Goal: Transaction & Acquisition: Purchase product/service

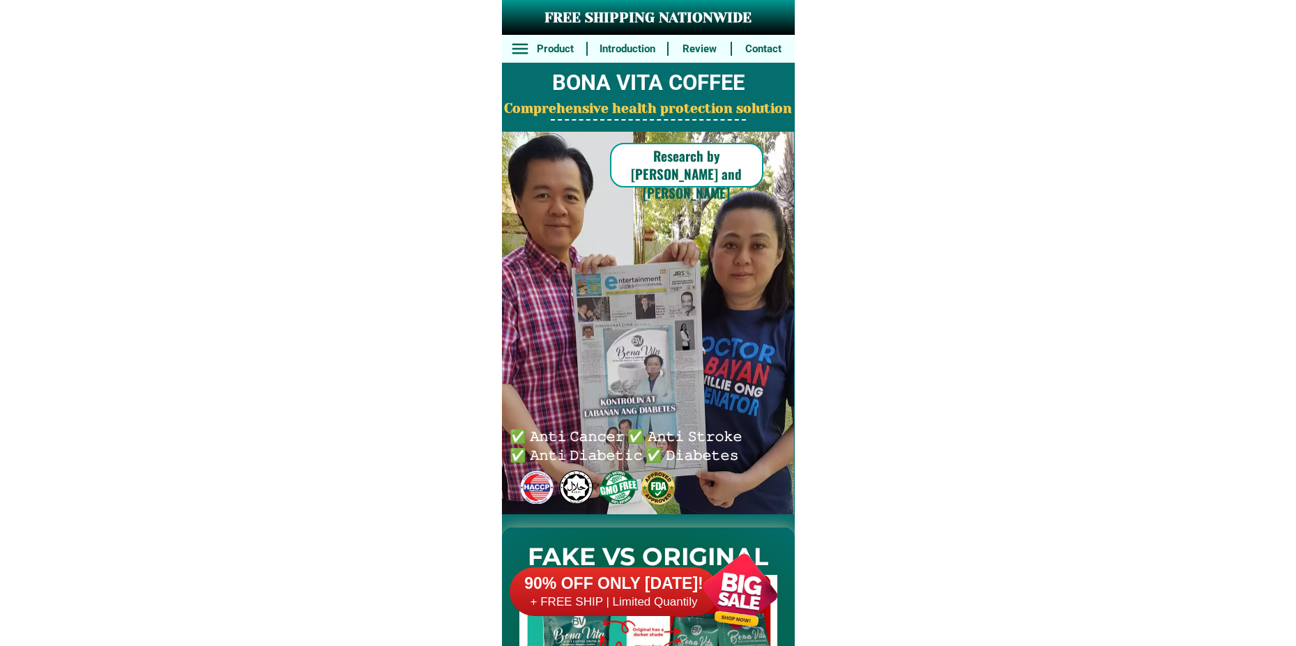
drag, startPoint x: 742, startPoint y: 579, endPoint x: 692, endPoint y: 457, distance: 131.7
click at [741, 579] on div at bounding box center [739, 591] width 109 height 109
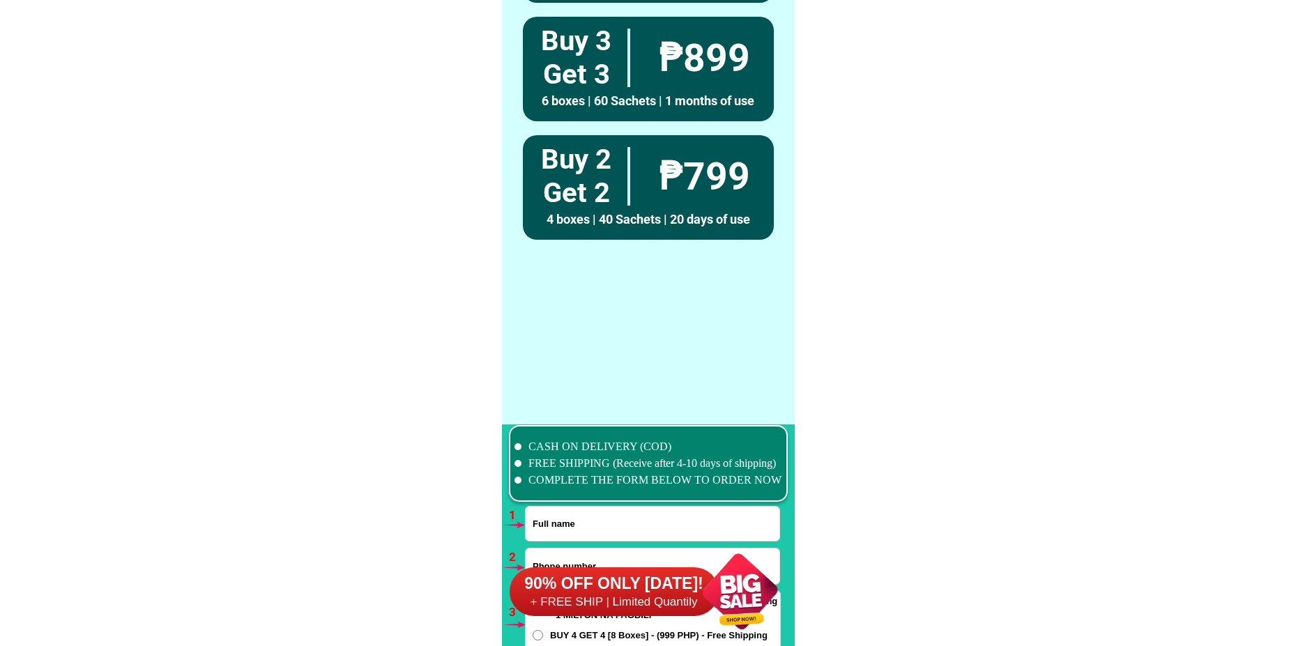
scroll to position [10252, 0]
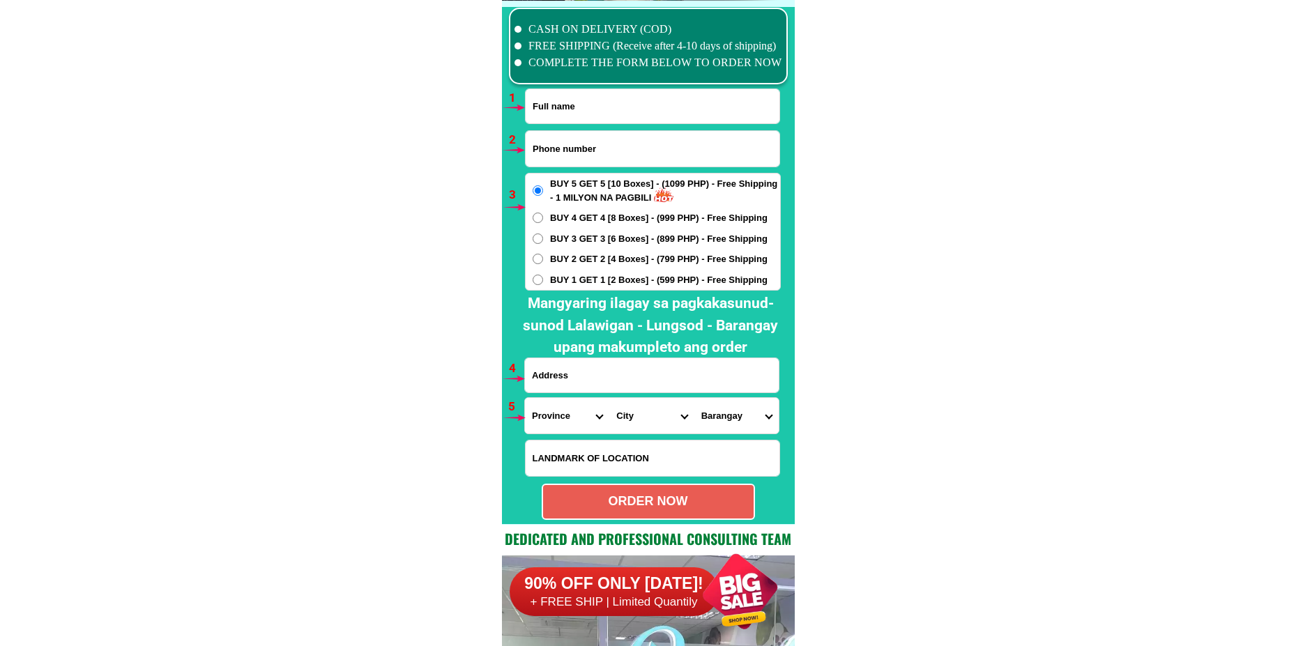
click at [551, 112] on input "Input full_name" at bounding box center [653, 106] width 254 height 34
paste input "Piolo Ompad"
type input "Piolo Ompad"
click at [589, 141] on input "Input phone_number" at bounding box center [653, 149] width 254 height 36
paste input "0992 571 5711"
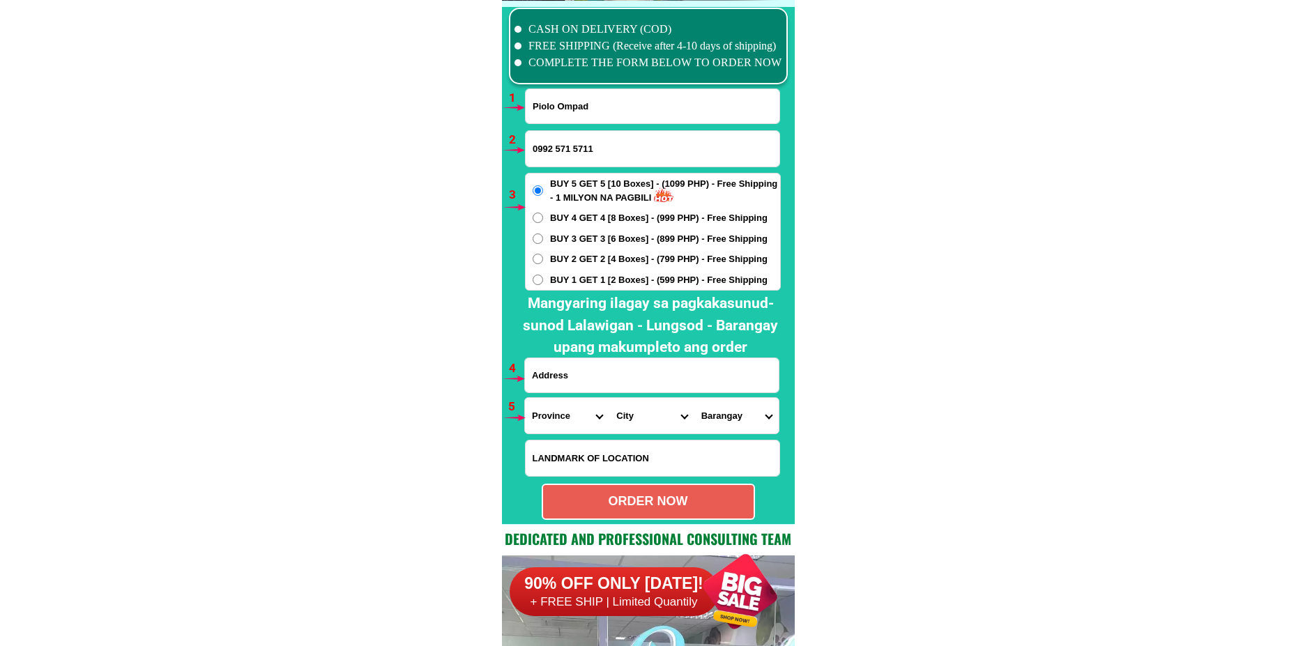
click at [575, 154] on input "0992 571 5711" at bounding box center [653, 149] width 254 height 36
click at [557, 149] on input "0992 5715711" at bounding box center [653, 149] width 254 height 36
type input "09925715711"
click at [577, 282] on span "BUY 1 GET 1 [2 Boxes] - (599 PHP) - Free Shipping" at bounding box center [658, 280] width 217 height 14
click at [543, 282] on input "BUY 1 GET 1 [2 Boxes] - (599 PHP) - Free Shipping" at bounding box center [538, 280] width 10 height 10
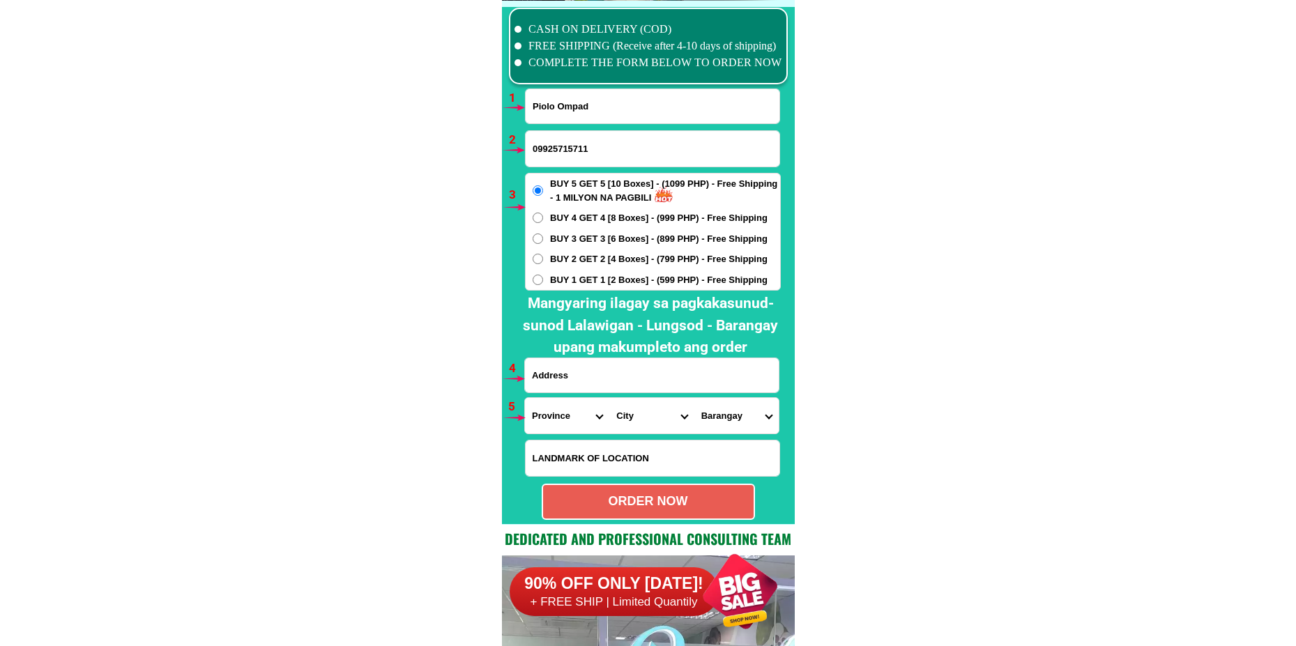
radio input "true"
click at [567, 376] on input "Input address" at bounding box center [652, 375] width 254 height 34
paste input "siteo Chicos ,Bankal Lapu Lapu city"
type input "siteo Chicos ,Bankal Lapu Lapu city"
drag, startPoint x: 551, startPoint y: 422, endPoint x: 551, endPoint y: 413, distance: 9.8
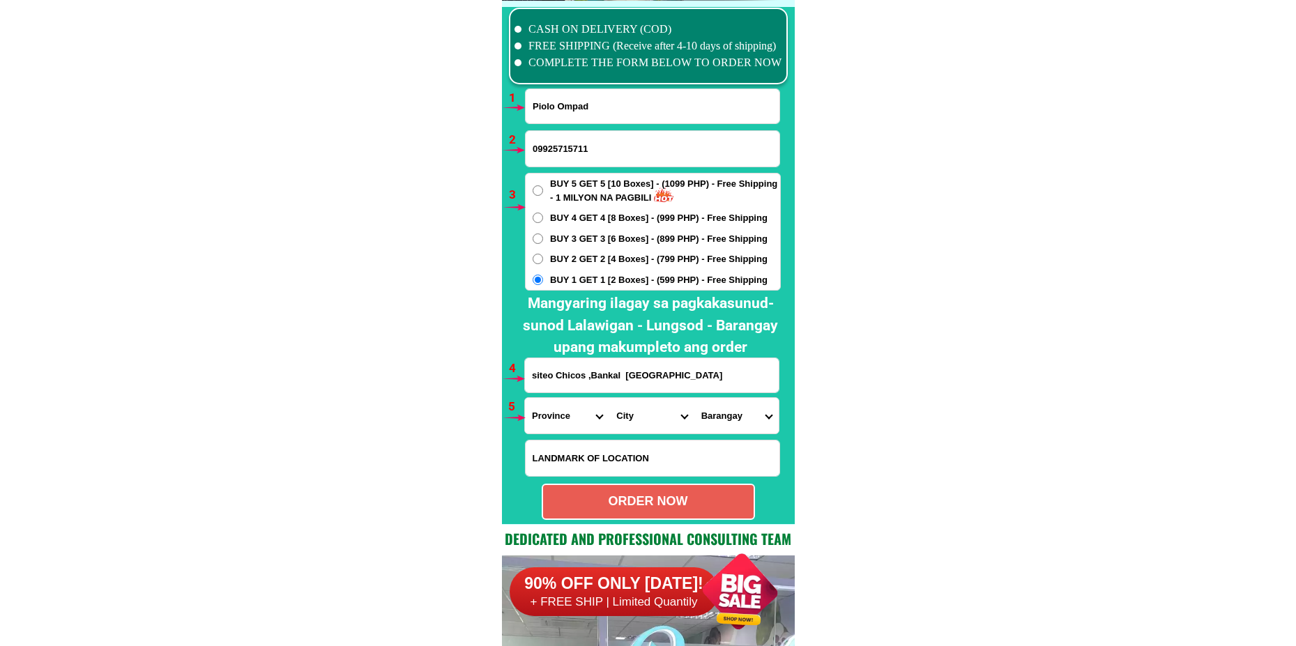
click at [551, 422] on select "Province [GEOGRAPHIC_DATA] [GEOGRAPHIC_DATA] [GEOGRAPHIC_DATA] [GEOGRAPHIC_DATA…" at bounding box center [567, 416] width 84 height 36
select select "63_8"
click at [525, 398] on select "Province [GEOGRAPHIC_DATA] [GEOGRAPHIC_DATA] [GEOGRAPHIC_DATA] [GEOGRAPHIC_DATA…" at bounding box center [567, 416] width 84 height 36
click at [640, 414] on select "City Alcoy Aloguinsan Argao Asturias Badian Balamban Bantayan Barili Bogo-city …" at bounding box center [651, 416] width 84 height 36
select select "63_83104"
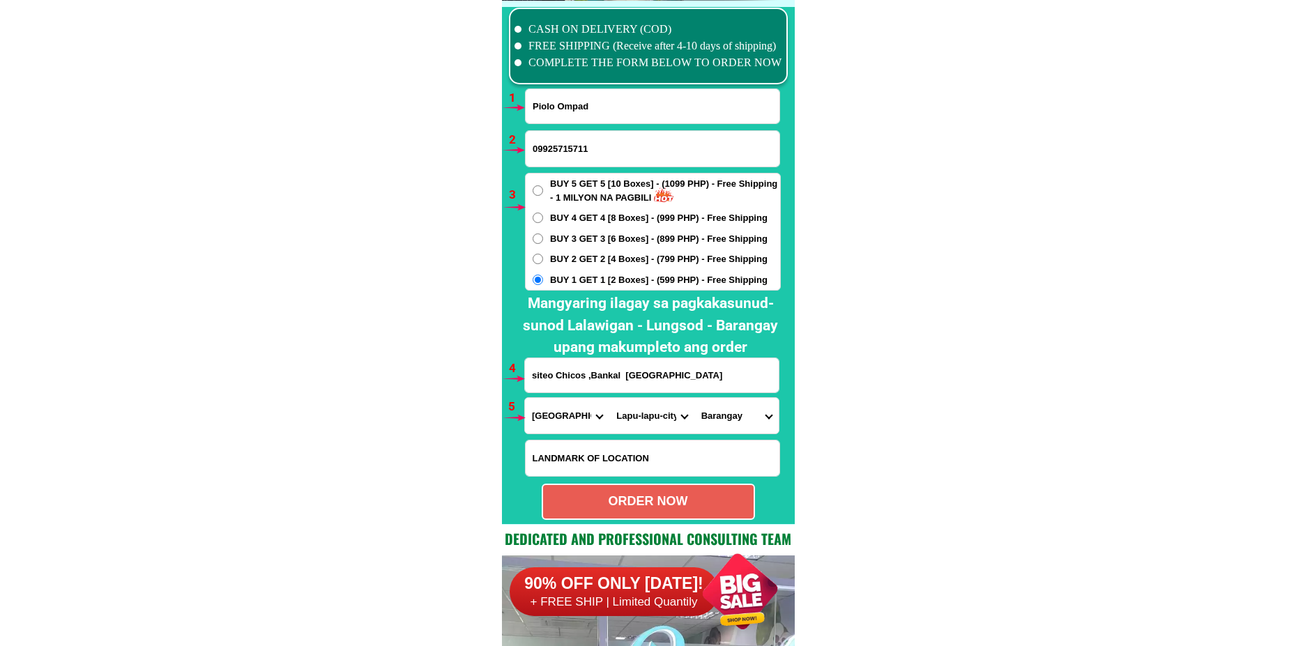
click at [609, 398] on select "City Alcoy Aloguinsan Argao Asturias Badian Balamban Bantayan Barili Bogo-city …" at bounding box center [651, 416] width 84 height 36
click at [737, 416] on select "Barangay Agus Babag Bankal Baring Basak Buaya Calawisan Canjulao Caubian Caw-oy…" at bounding box center [736, 416] width 84 height 36
select select "63_831045684"
click at [694, 398] on select "Barangay Agus Babag Bankal Baring Basak Buaya Calawisan Canjulao Caubian Caw-oy…" at bounding box center [736, 416] width 84 height 36
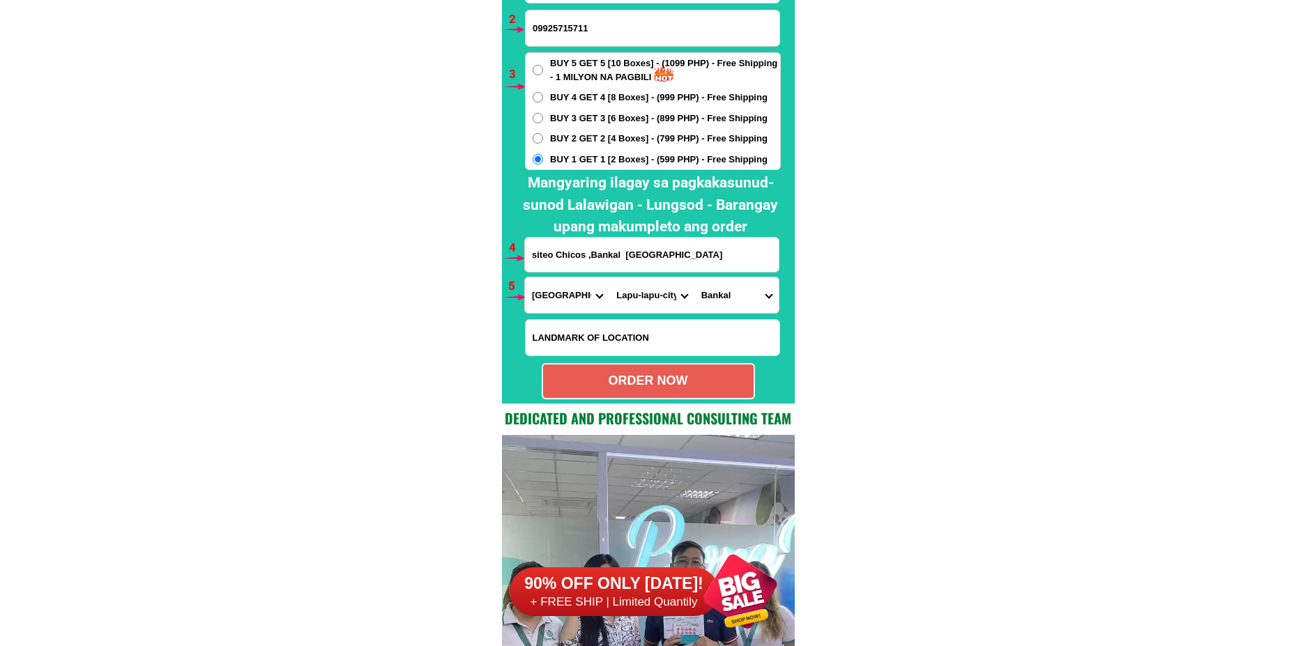
scroll to position [10391, 0]
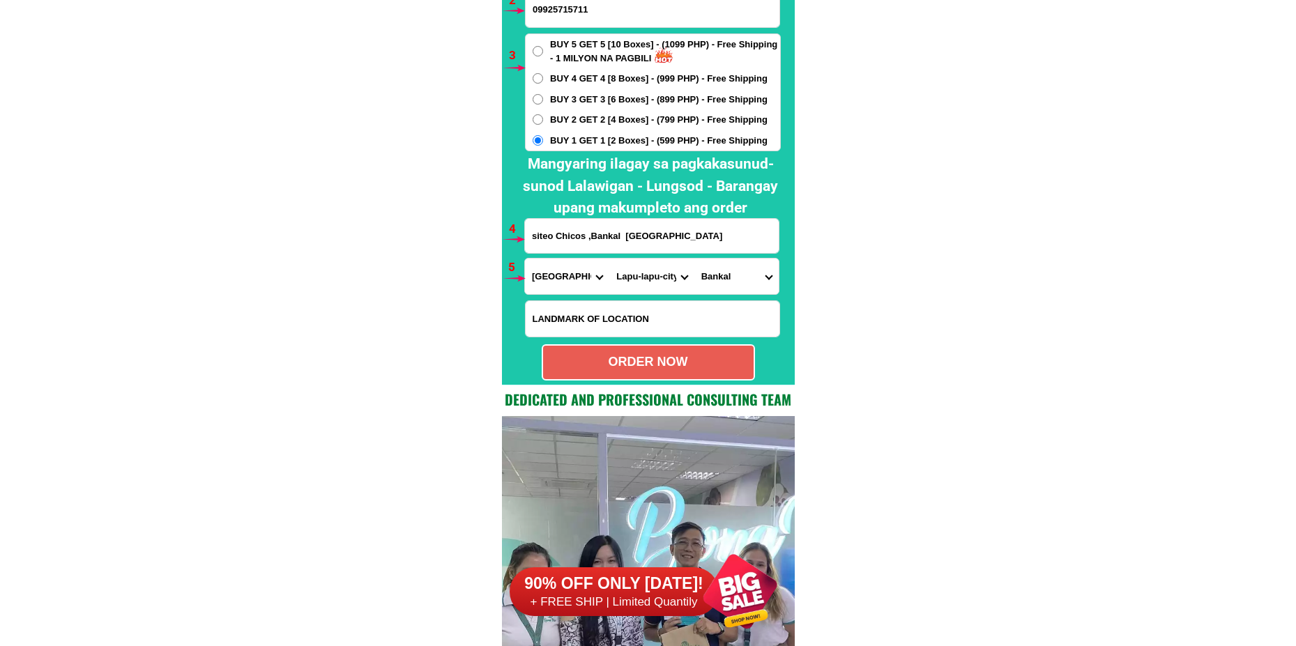
click at [654, 363] on div "ORDER NOW" at bounding box center [648, 362] width 211 height 19
radio input "true"
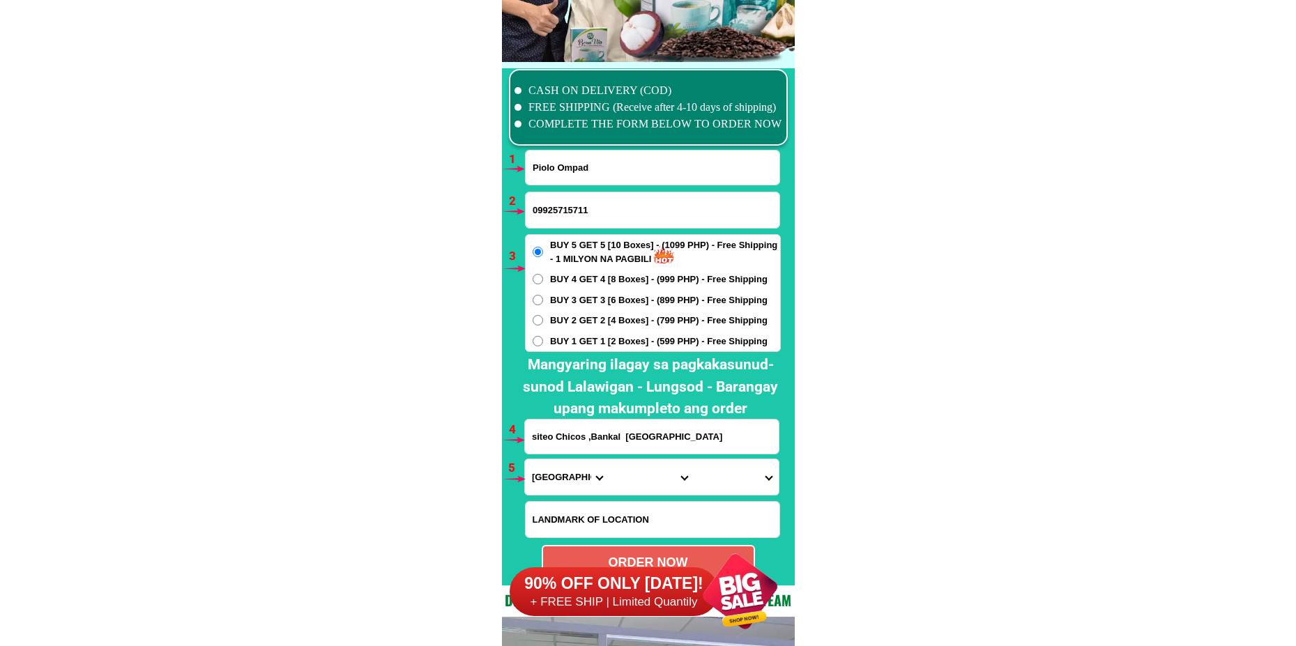
scroll to position [10182, 0]
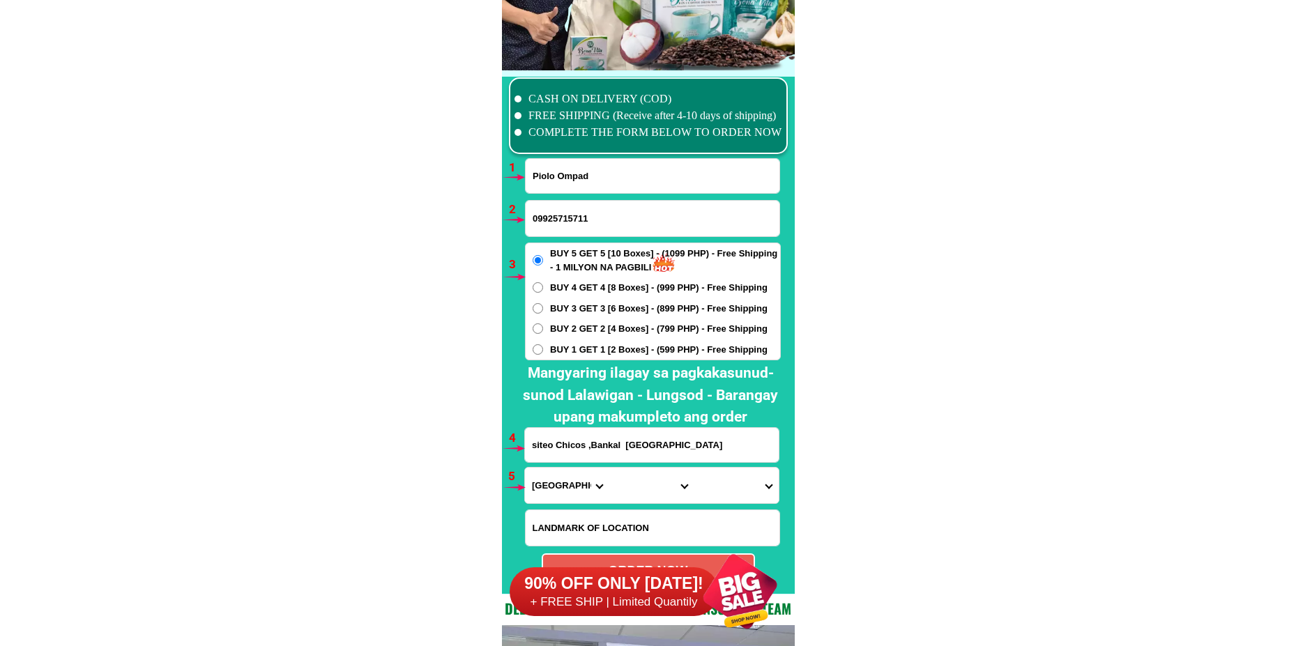
click at [559, 158] on div "Piolo Ompad" at bounding box center [652, 176] width 255 height 36
drag, startPoint x: 560, startPoint y: 169, endPoint x: 544, endPoint y: 187, distance: 23.2
click at [560, 169] on input "Input full_name" at bounding box center [653, 176] width 254 height 34
paste input "Nilda Cordova Gisultura"
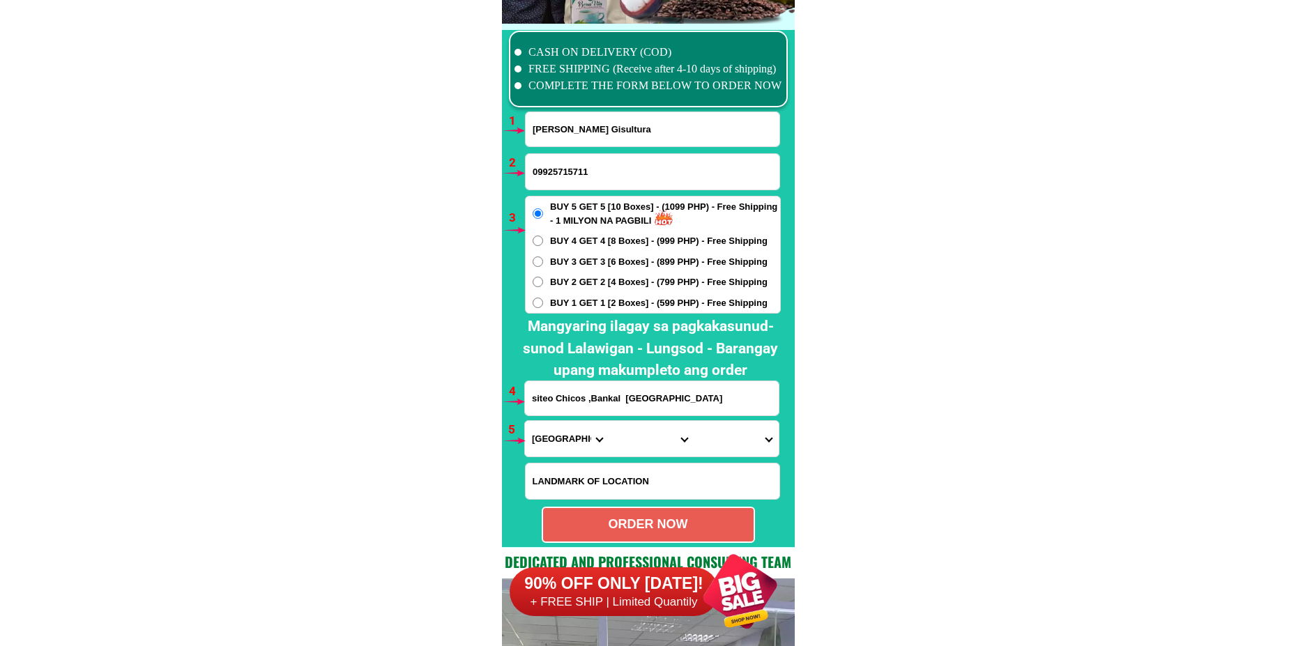
scroll to position [10321, 0]
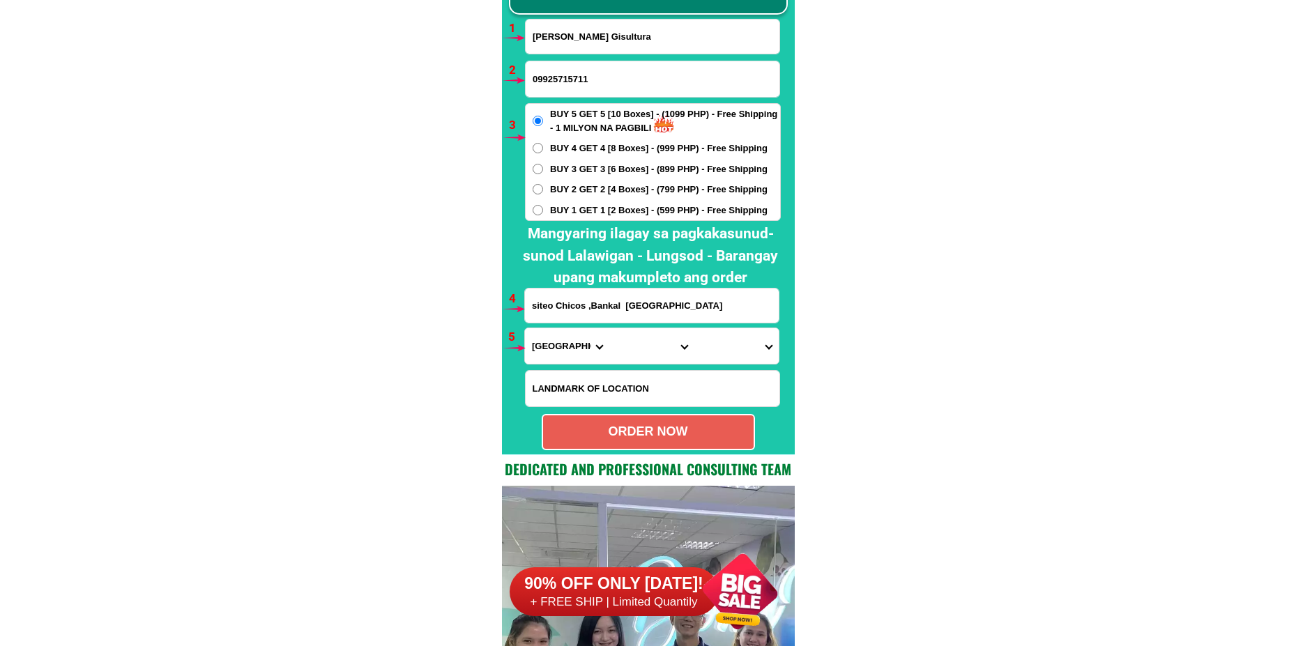
type input "Nilda Cordova Gisultura"
click at [566, 84] on input "Input phone_number" at bounding box center [653, 79] width 254 height 36
paste input "09755353850"
type input "09755353850"
click at [570, 191] on span "BUY 2 GET 2 [4 Boxes] - (799 PHP) - Free Shipping" at bounding box center [658, 190] width 217 height 14
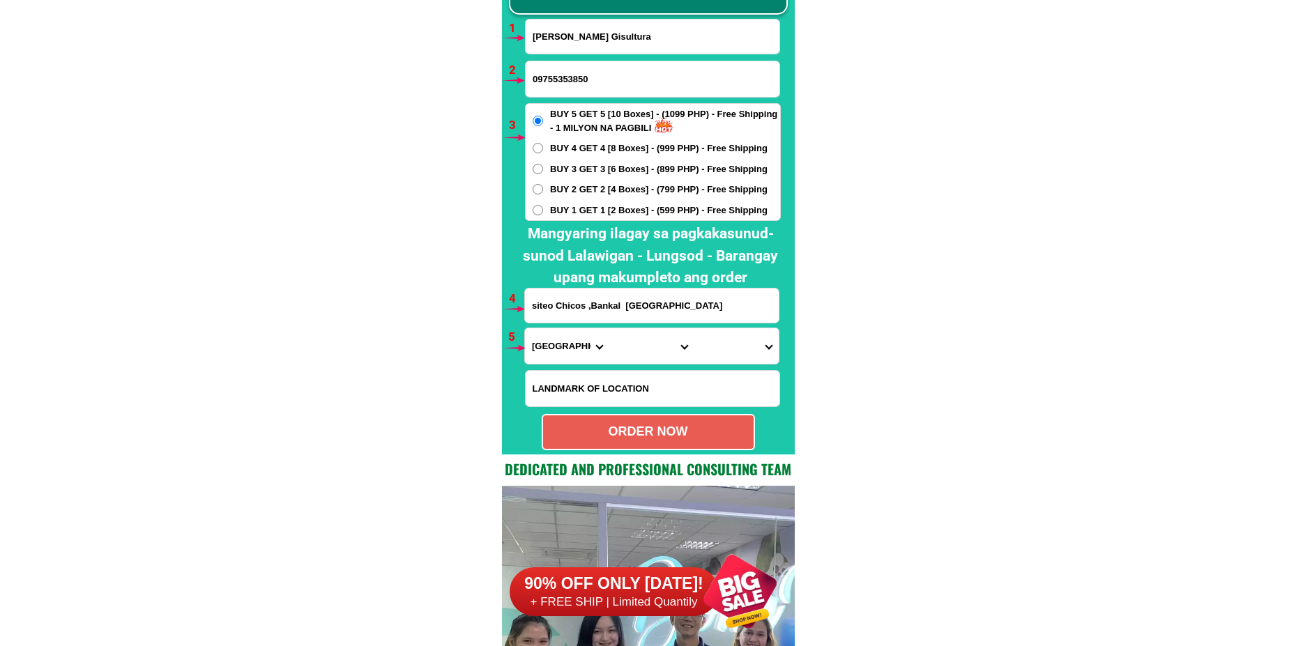
click at [543, 191] on input "BUY 2 GET 2 [4 Boxes] - (799 PHP) - Free Shipping" at bounding box center [538, 189] width 10 height 10
radio input "true"
click at [549, 307] on input "siteo Chicos ,Bankal Lapu Lapu city" at bounding box center [652, 306] width 254 height 34
paste input "PUROK POO, KINABLANGAN, BAGANGA, DAVAO ORIENTAL"
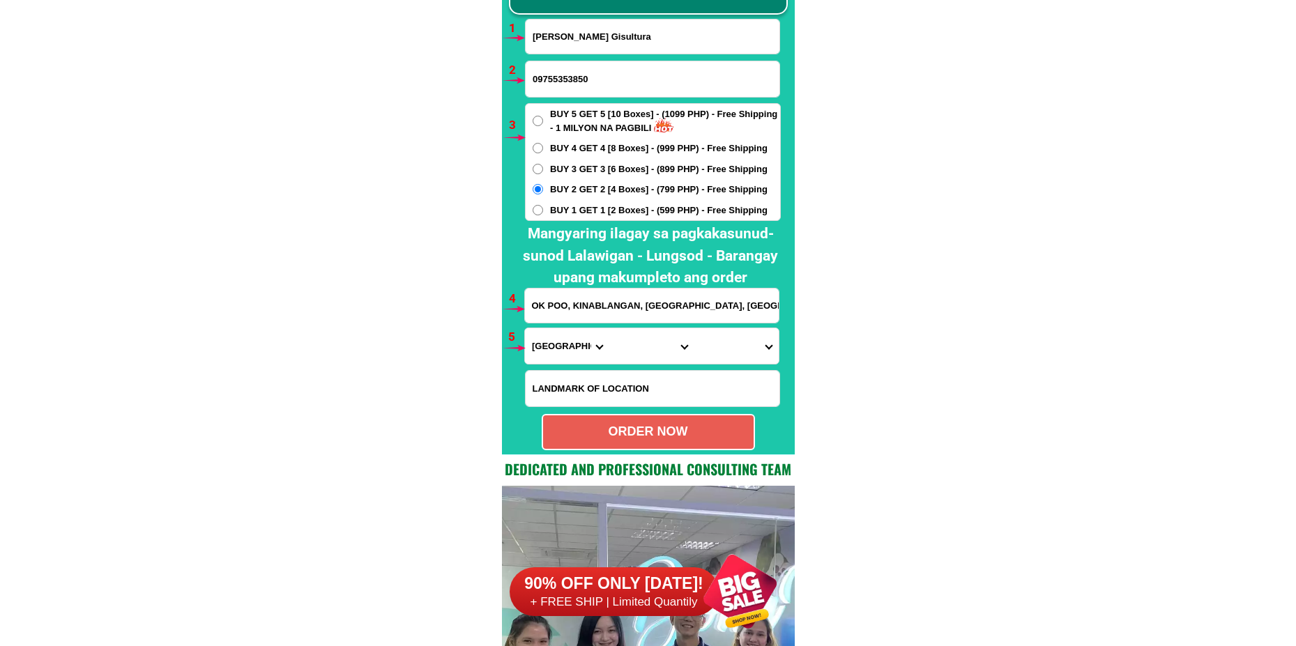
type input "PUROK POO, KINABLANGAN, BAGANGA, DAVAO ORIENTAL"
click at [567, 342] on select "Province [GEOGRAPHIC_DATA] [GEOGRAPHIC_DATA] [GEOGRAPHIC_DATA] [GEOGRAPHIC_DATA…" at bounding box center [567, 346] width 84 height 36
select select "63_807"
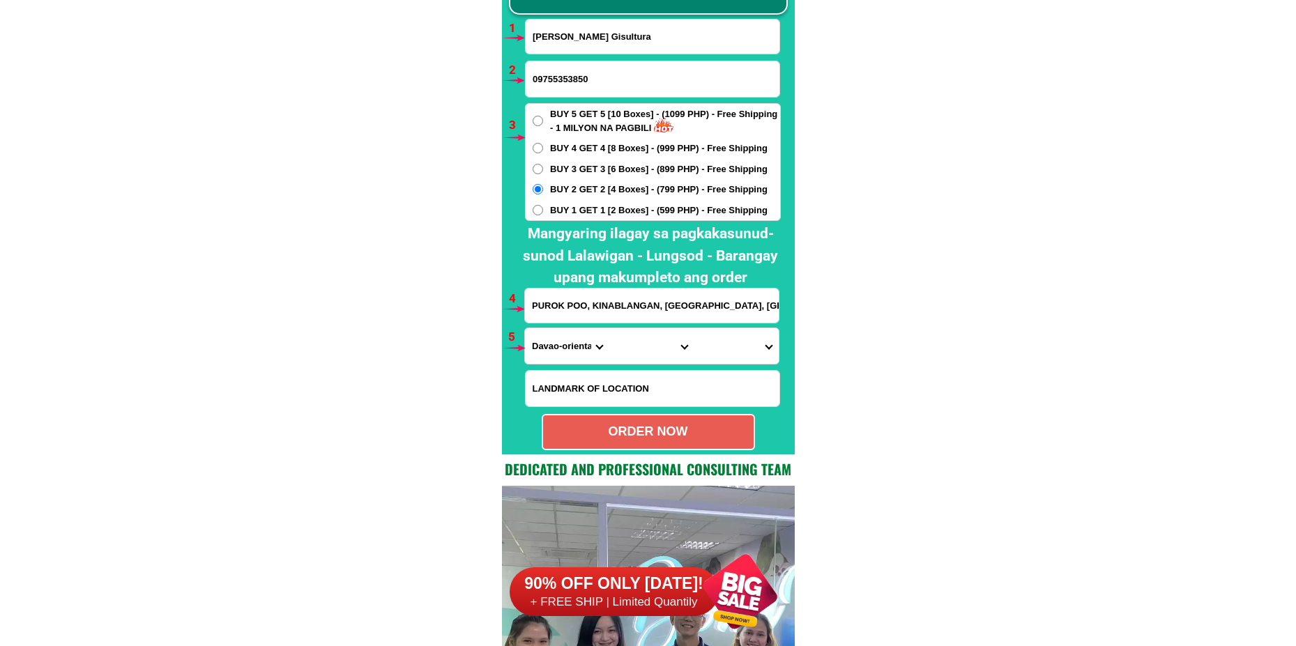
click at [525, 328] on select "Province [GEOGRAPHIC_DATA] [GEOGRAPHIC_DATA] [GEOGRAPHIC_DATA] [GEOGRAPHIC_DATA…" at bounding box center [567, 346] width 84 height 36
drag, startPoint x: 639, startPoint y: 341, endPoint x: 636, endPoint y: 268, distance: 73.2
click at [639, 342] on select "City Baganga Banaybanay Boston Caraga Cateel Davao-oriental-san-isidro Governor…" at bounding box center [651, 346] width 84 height 36
select select "63_8078023"
click at [609, 328] on select "City Baganga Banaybanay Boston Caraga Cateel Davao-oriental-san-isidro Governor…" at bounding box center [651, 346] width 84 height 36
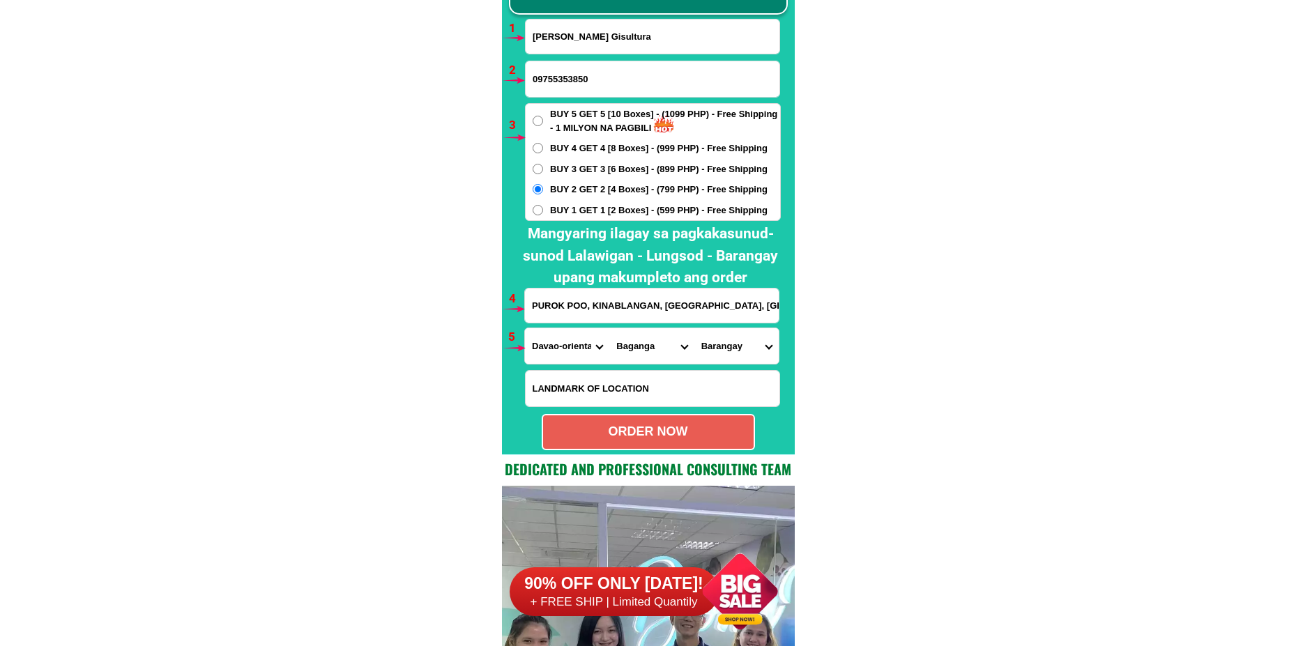
click at [747, 337] on select "Barangay Baculin Banao Batawan Batiano Binondo Bobonao Campawan Central (pob.) …" at bounding box center [736, 346] width 84 height 36
select select "63_80780238026"
click at [694, 328] on select "Barangay Baculin Banao Batawan Batiano Binondo Bobonao Campawan Central (pob.) …" at bounding box center [736, 346] width 84 height 36
click at [632, 426] on div "ORDER NOW" at bounding box center [648, 431] width 211 height 19
radio input "true"
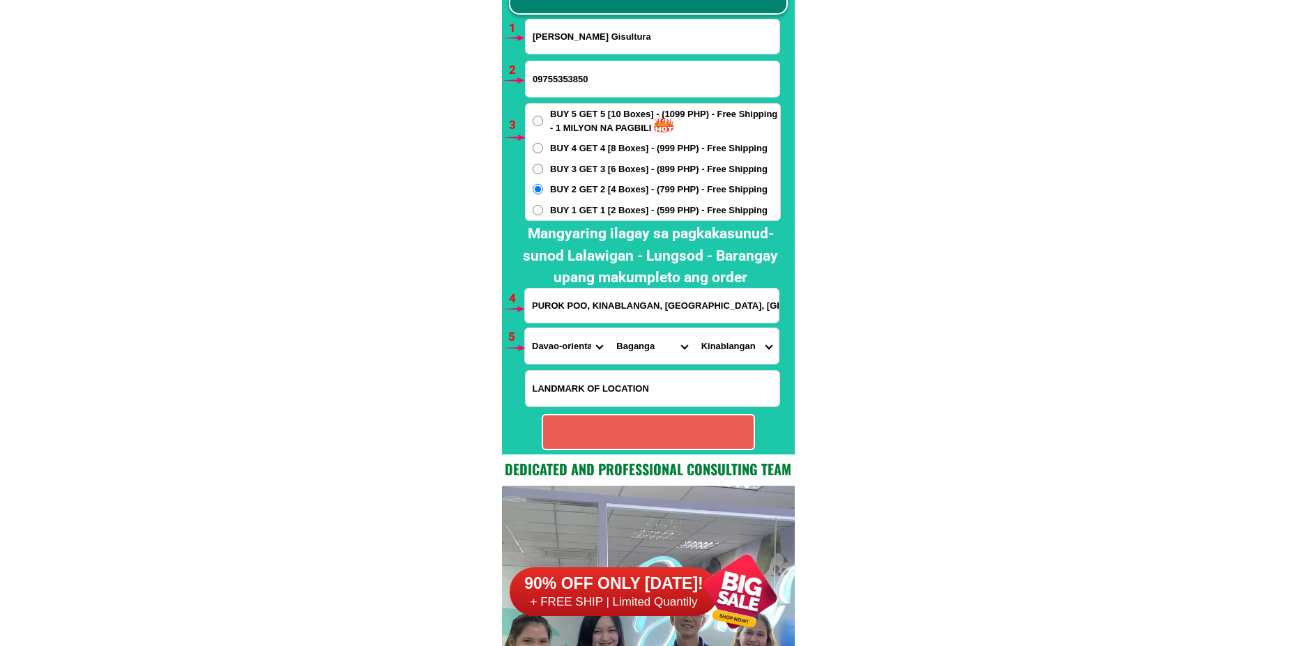
radio input "true"
click at [590, 86] on input "Input phone_number" at bounding box center [653, 79] width 254 height 36
paste input "09773706810"
type input "09773706810"
click at [574, 19] on div "Nilda Cordova Gisultura" at bounding box center [652, 37] width 255 height 36
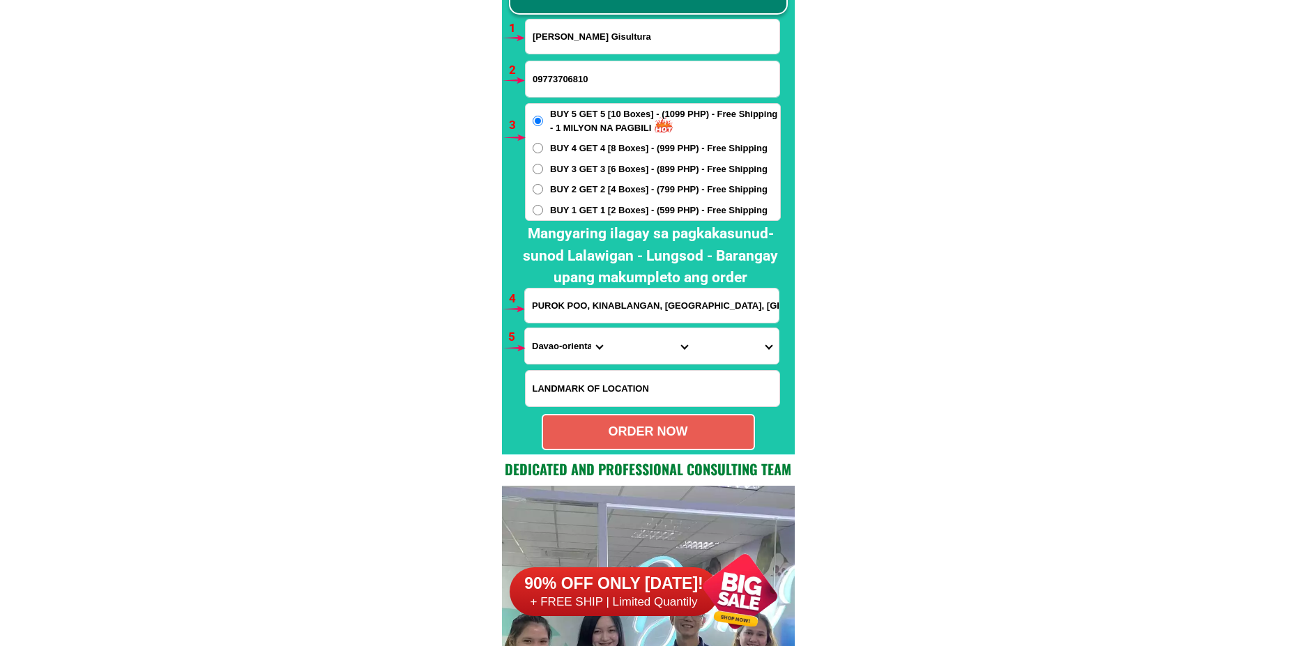
click at [586, 36] on input "Input full_name" at bounding box center [653, 37] width 254 height 34
paste input "Leticia Uri Brusola"
type input "Leticia Uri Brusola"
click at [589, 206] on span "BUY 1 GET 1 [2 Boxes] - (599 PHP) - Free Shipping" at bounding box center [658, 211] width 217 height 14
click at [543, 206] on input "BUY 1 GET 1 [2 Boxes] - (599 PHP) - Free Shipping" at bounding box center [538, 210] width 10 height 10
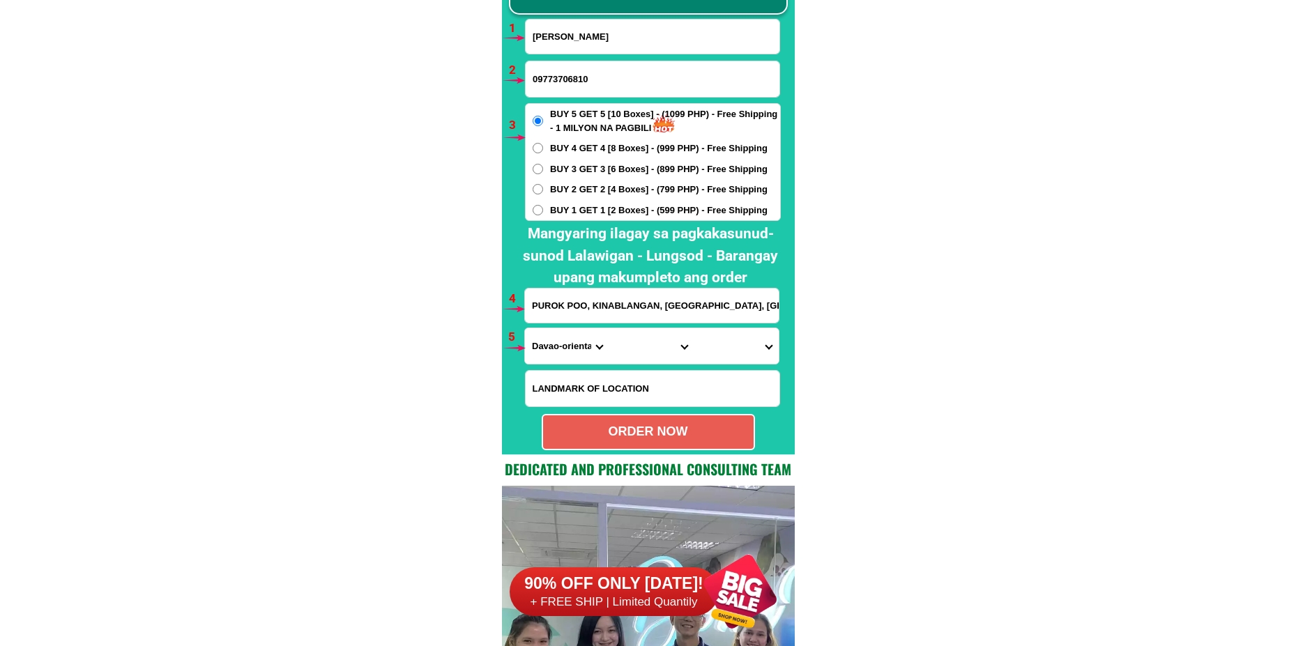
radio input "true"
click at [606, 188] on span "BUY 2 GET 2 [4 Boxes] - (799 PHP) - Free Shipping" at bounding box center [658, 190] width 217 height 14
click at [543, 188] on input "BUY 2 GET 2 [4 Boxes] - (799 PHP) - Free Shipping" at bounding box center [538, 189] width 10 height 10
radio input "true"
click at [604, 300] on input "PUROK POO, KINABLANGAN, BAGANGA, DAVAO ORIENTAL" at bounding box center [652, 306] width 254 height 34
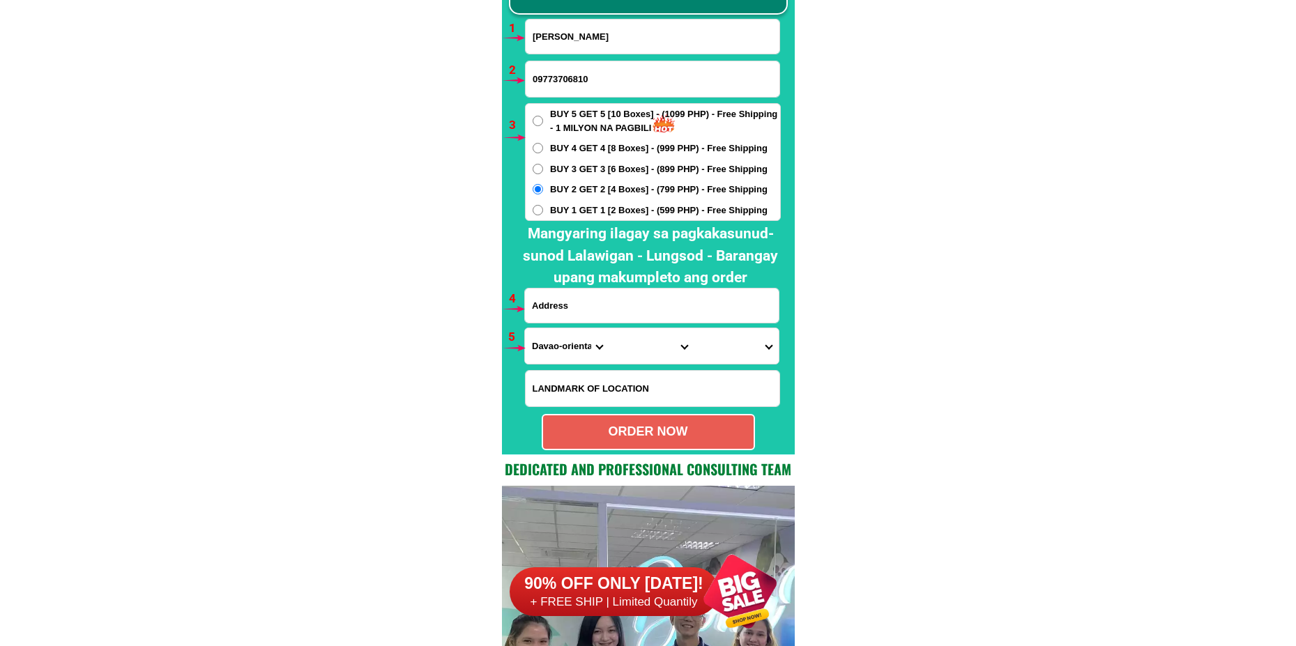
paste input "Leticia uri banay banay Concepcion tabi ng transvill po"
type input "Leticia uri banay banay Concepcion tabi ng transvill po"
click at [614, 31] on input "Leticia Uri Brusola" at bounding box center [653, 37] width 254 height 34
click at [641, 43] on input "Leticia Uri Brusola" at bounding box center [653, 37] width 254 height 34
click at [566, 349] on select "Province [GEOGRAPHIC_DATA] [GEOGRAPHIC_DATA] [GEOGRAPHIC_DATA] [GEOGRAPHIC_DATA…" at bounding box center [567, 346] width 84 height 36
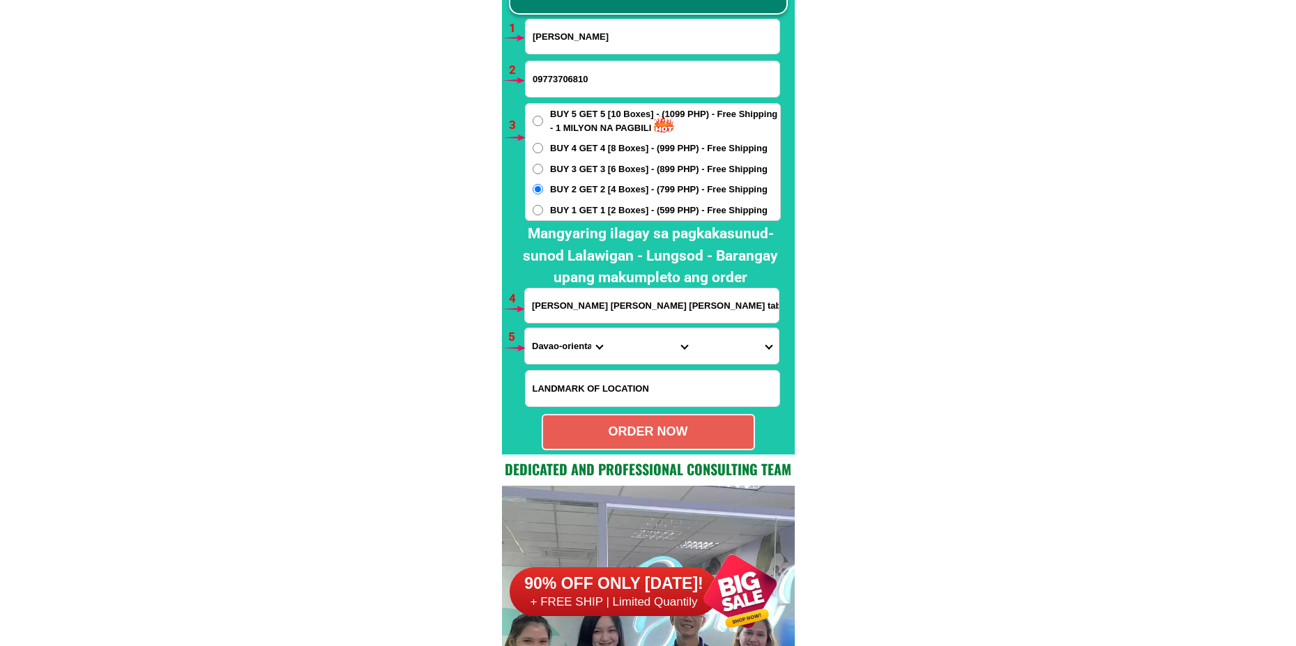
select select "63_151"
click at [525, 328] on select "Province [GEOGRAPHIC_DATA] [GEOGRAPHIC_DATA] [GEOGRAPHIC_DATA] [GEOGRAPHIC_DATA…" at bounding box center [567, 346] width 84 height 36
click at [603, 214] on span "BUY 1 GET 1 [2 Boxes] - (599 PHP) - Free Shipping" at bounding box center [658, 211] width 217 height 14
click at [543, 214] on input "BUY 1 GET 1 [2 Boxes] - (599 PHP) - Free Shipping" at bounding box center [538, 210] width 10 height 10
radio input "true"
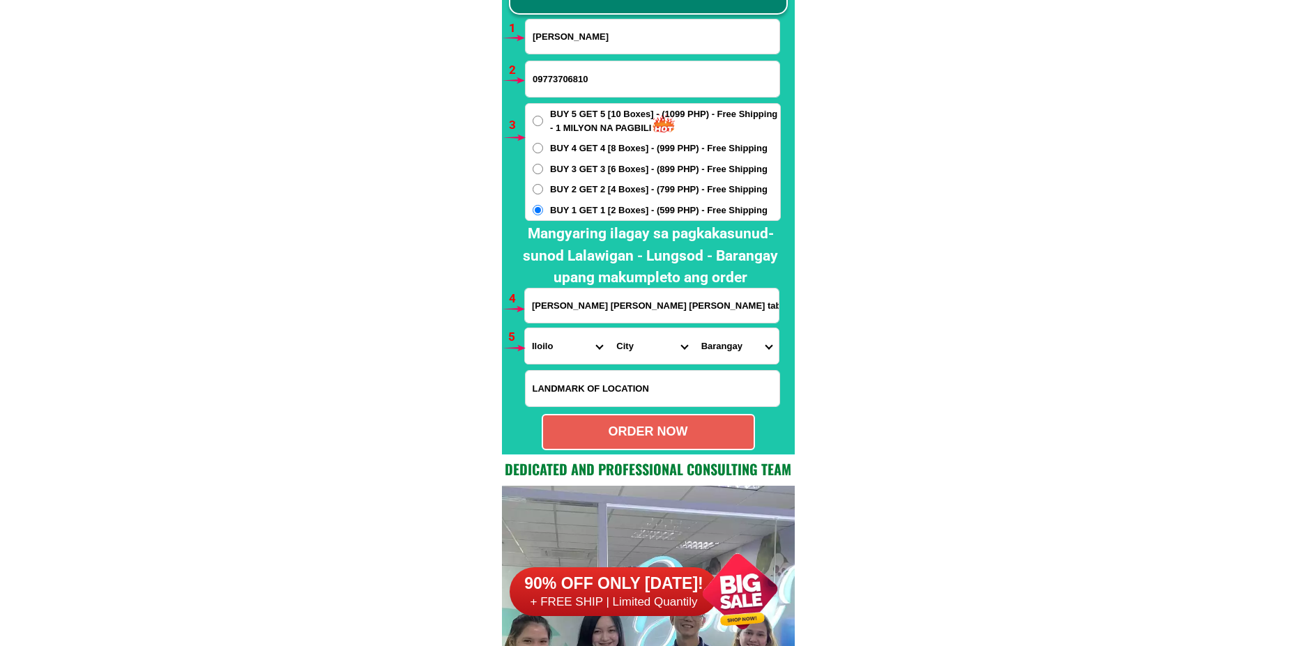
click at [650, 351] on select "City Ajuy Alimodian Anilao Badiangan Balasan Banate Barotac-nuevo Barotac-viejo…" at bounding box center [651, 346] width 84 height 36
select select "63_1519392"
click at [609, 328] on select "City Ajuy Alimodian Anilao Badiangan Balasan Banate Barotac-nuevo Barotac-viejo…" at bounding box center [651, 346] width 84 height 36
click at [719, 358] on select "Barangay Aglosong Agnaga Bacjawan norte Bacjawan sur Bagongon Batiti Botlog Cal…" at bounding box center [736, 346] width 84 height 36
click at [713, 344] on select "Barangay Aglosong Agnaga Bacjawan norte Bacjawan sur Bagongon Batiti Botlog Cal…" at bounding box center [736, 346] width 84 height 36
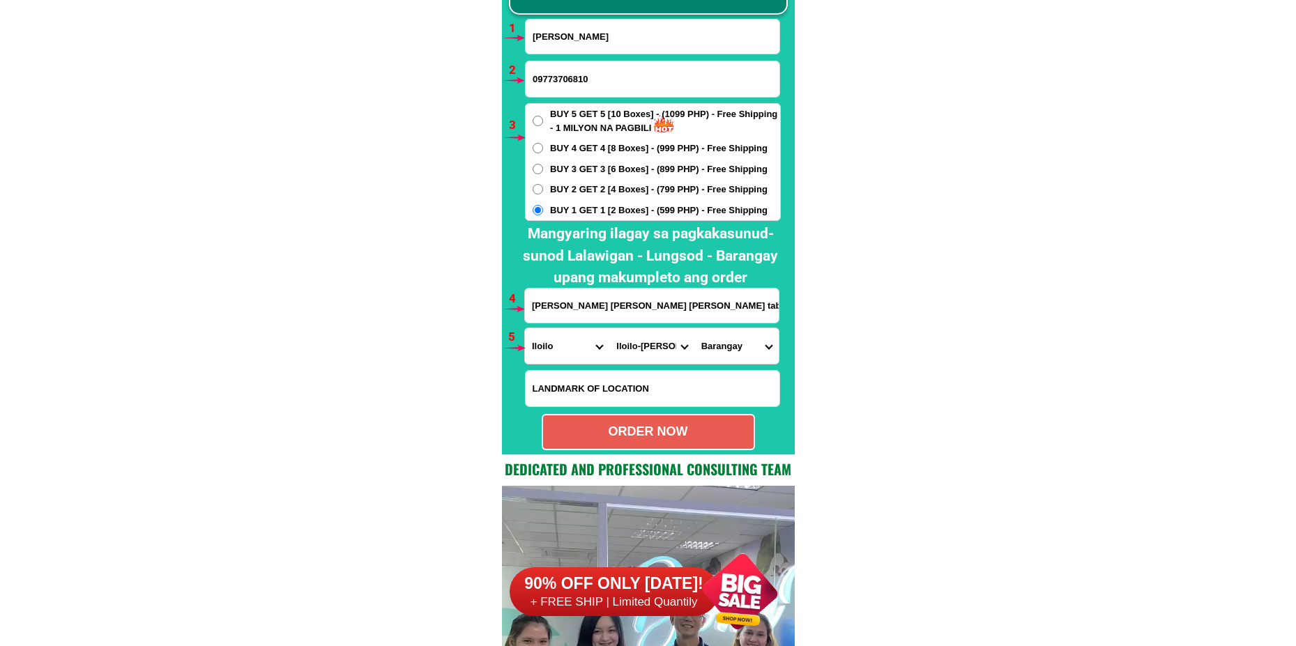
click at [656, 359] on select "City Ajuy Alimodian Anilao Badiangan Balasan Banate Barotac-nuevo Barotac-viejo…" at bounding box center [651, 346] width 84 height 36
click at [609, 328] on select "City Ajuy Alimodian Anilao Badiangan Balasan Banate Barotac-nuevo Barotac-viejo…" at bounding box center [651, 346] width 84 height 36
click at [710, 352] on select "Barangay Aglosong Agnaga Bacjawan norte Bacjawan sur Bagongon Batiti Botlog Cal…" at bounding box center [736, 346] width 84 height 36
click at [731, 362] on select "Barangay Aglosong Agnaga Bacjawan norte Bacjawan sur Bagongon Batiti Botlog Cal…" at bounding box center [736, 346] width 84 height 36
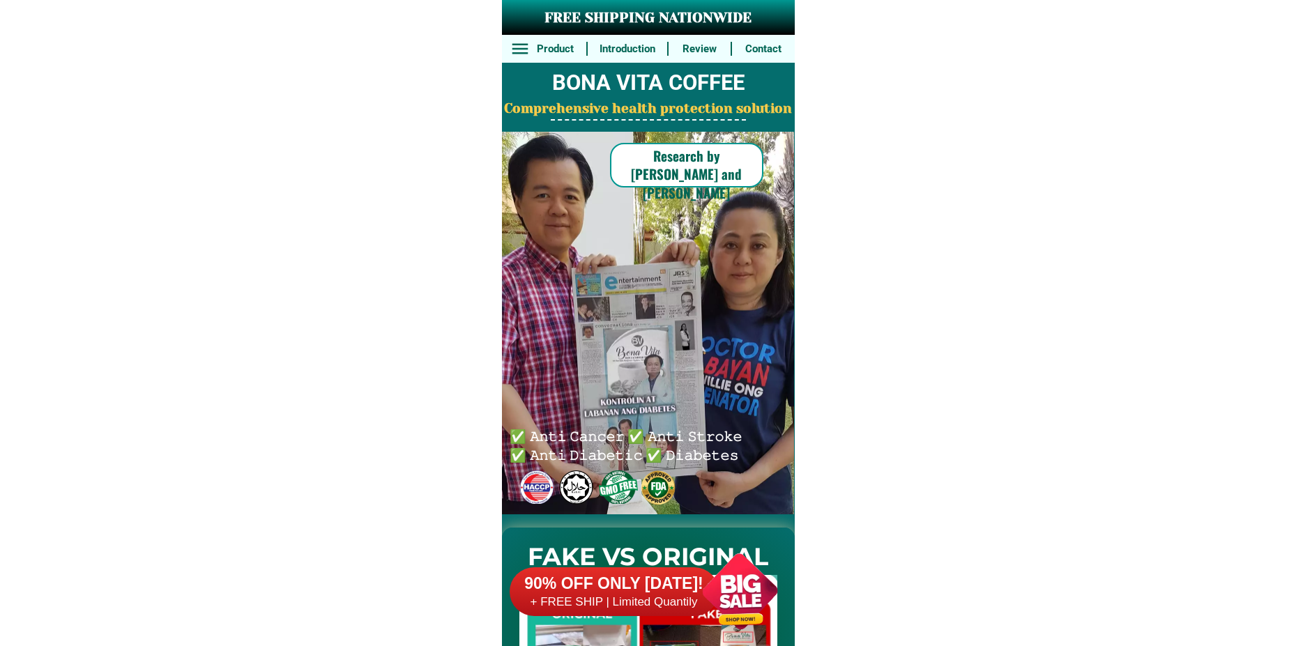
click at [727, 620] on div at bounding box center [739, 591] width 109 height 109
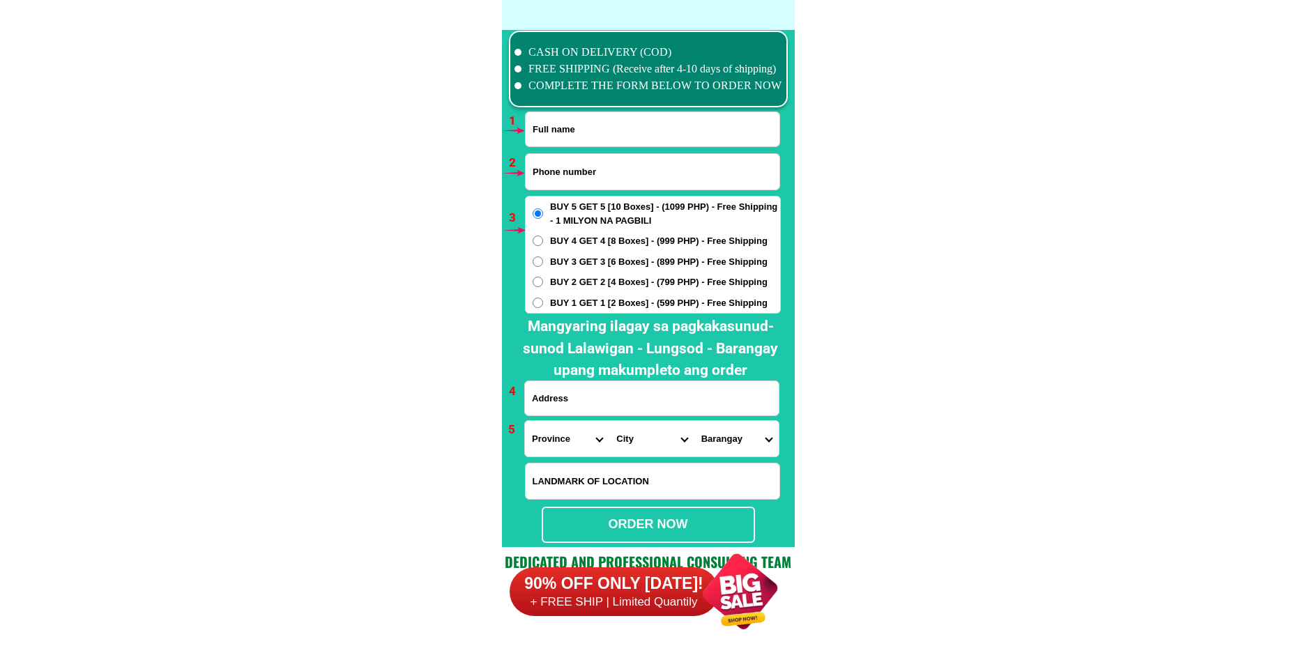
scroll to position [10252, 0]
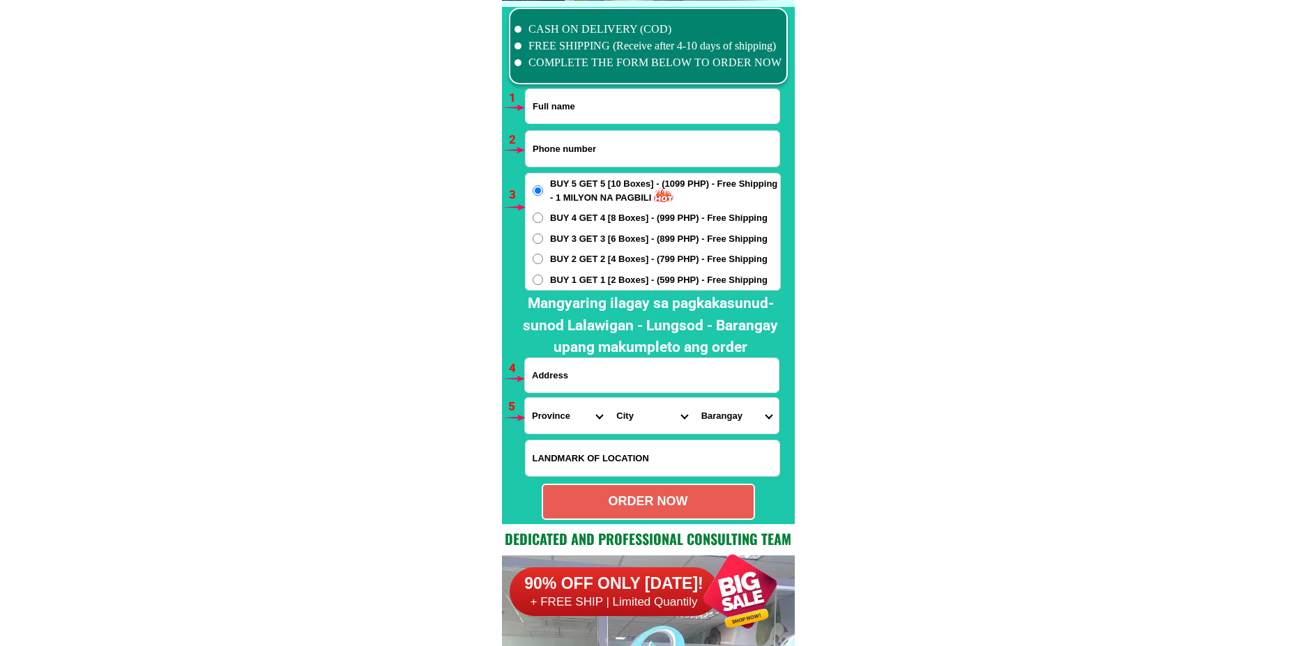
click at [574, 154] on input "Input phone_number" at bounding box center [653, 149] width 254 height 36
paste input "9266752858"
type input "09266752858"
click at [609, 107] on input "Input full_name" at bounding box center [653, 106] width 254 height 34
paste input ""[PERSON_NAME]"
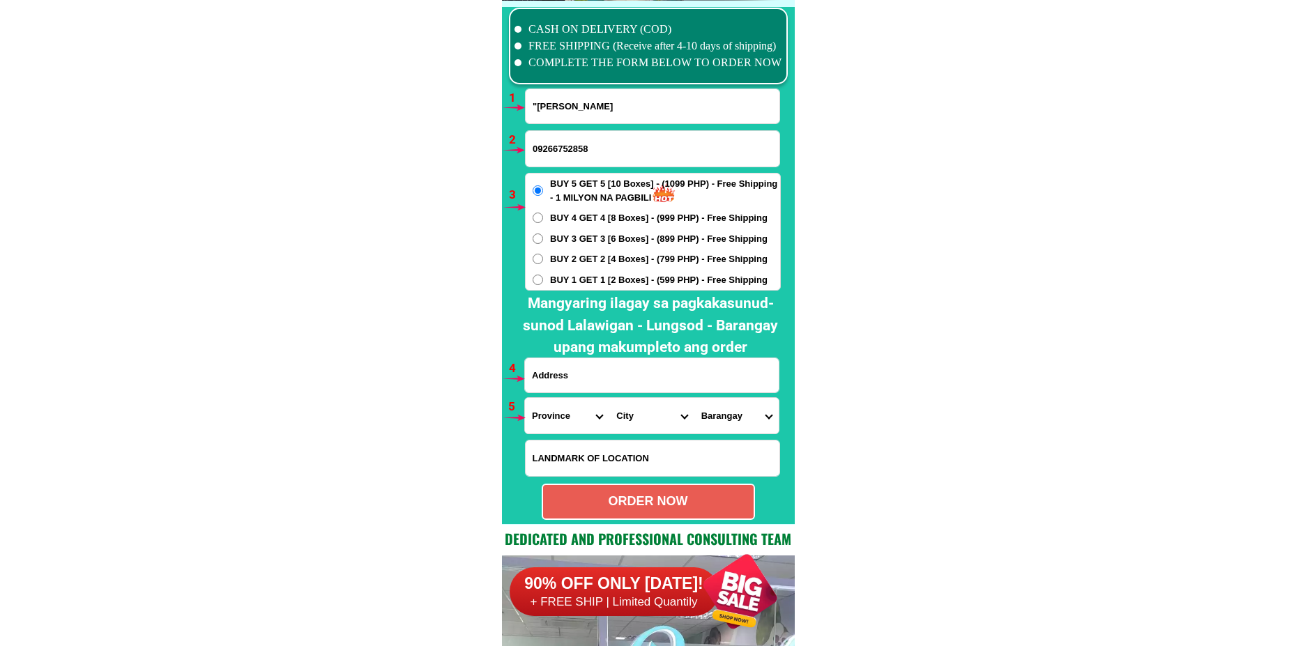
type input ""[PERSON_NAME]"
click at [570, 379] on input "Input address" at bounding box center [652, 375] width 254 height 34
paste input "Zone 1 barangay [PERSON_NAME] [PERSON_NAME] [GEOGRAPHIC_DATA]"
type input "Zone 1 barangay [PERSON_NAME] [PERSON_NAME] [GEOGRAPHIC_DATA]"
click at [554, 418] on select "Province [GEOGRAPHIC_DATA] [GEOGRAPHIC_DATA] [GEOGRAPHIC_DATA] [GEOGRAPHIC_DATA…" at bounding box center [567, 416] width 84 height 36
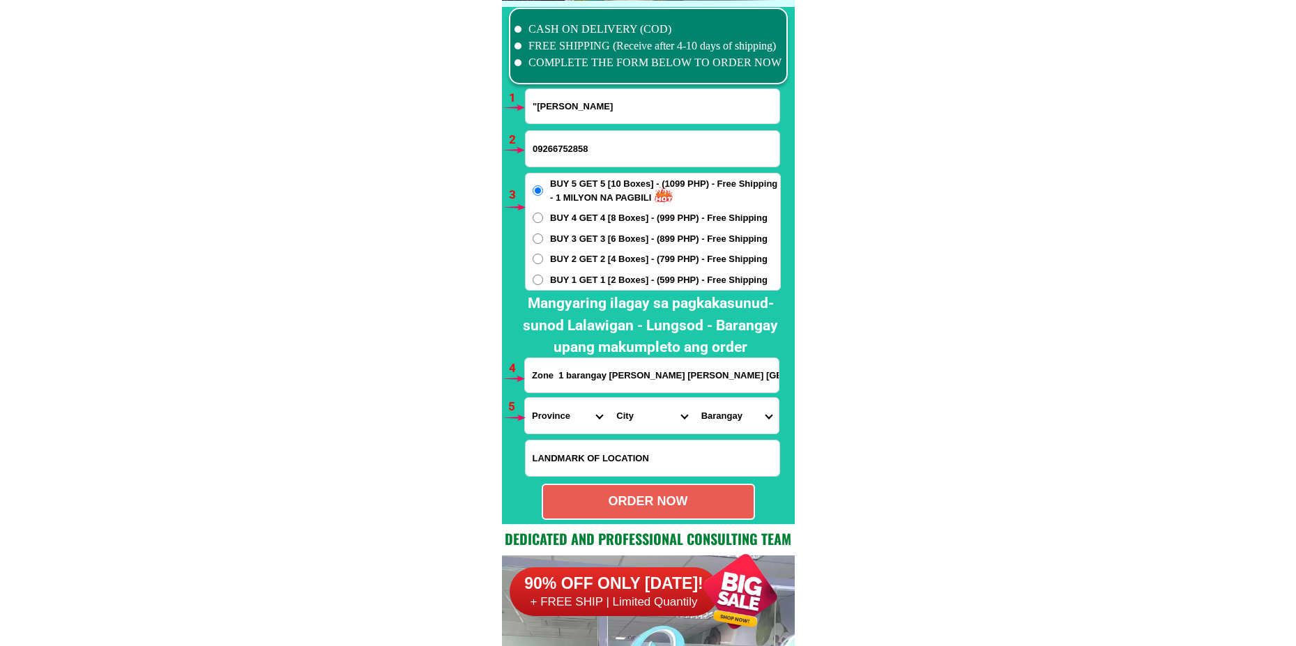
select select "63_247"
click at [525, 398] on select "Province [GEOGRAPHIC_DATA] [GEOGRAPHIC_DATA] [GEOGRAPHIC_DATA] [GEOGRAPHIC_DATA…" at bounding box center [567, 416] width 84 height 36
click at [583, 459] on input "Input LANDMARKOFLOCATION" at bounding box center [653, 459] width 254 height 36
paste input "Malapit sa [GEOGRAPHIC_DATA]"
type input "Malapit sa [GEOGRAPHIC_DATA]"
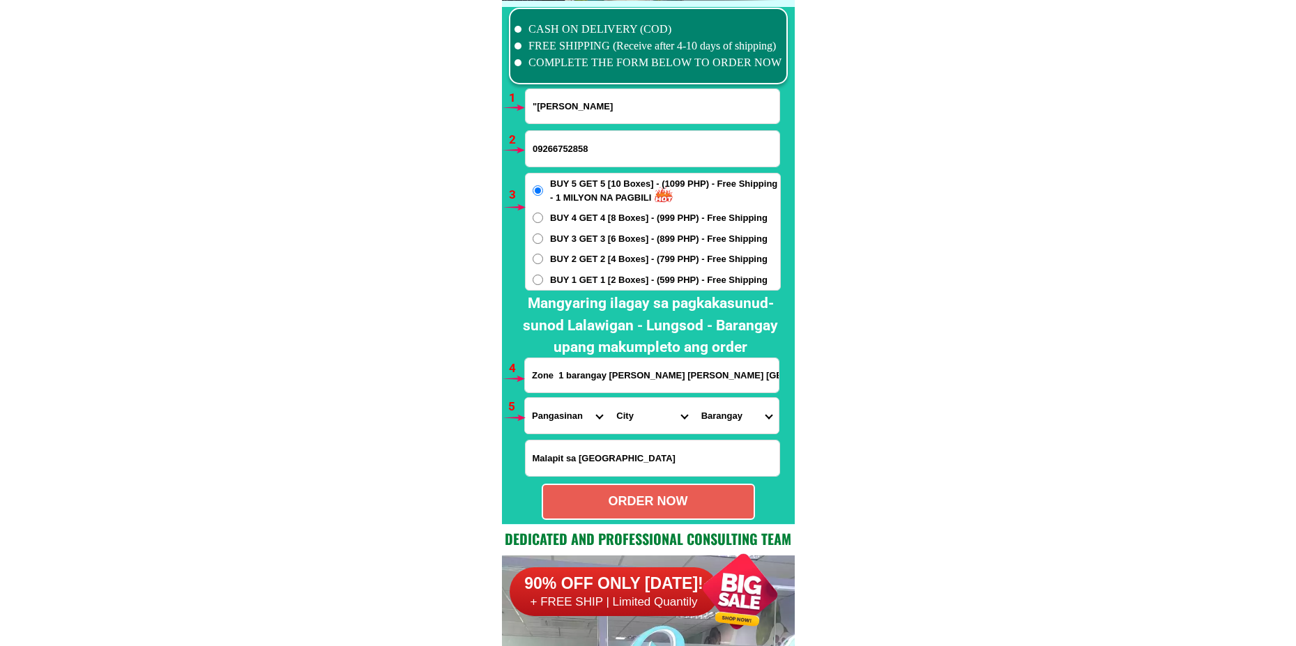
drag, startPoint x: 638, startPoint y: 425, endPoint x: 646, endPoint y: 405, distance: 21.0
click at [638, 425] on select "City [GEOGRAPHIC_DATA] [PERSON_NAME][GEOGRAPHIC_DATA]-city [GEOGRAPHIC_DATA] [G…" at bounding box center [651, 416] width 84 height 36
select select "63_2477785"
click at [609, 398] on select "City [GEOGRAPHIC_DATA] [PERSON_NAME][GEOGRAPHIC_DATA]-city [GEOGRAPHIC_DATA] [G…" at bounding box center [651, 416] width 84 height 36
click at [735, 409] on select "Barangay Amamperez Bacag Barangobong Barraca [GEOGRAPHIC_DATA] [GEOGRAPHIC_DATA…" at bounding box center [736, 416] width 84 height 36
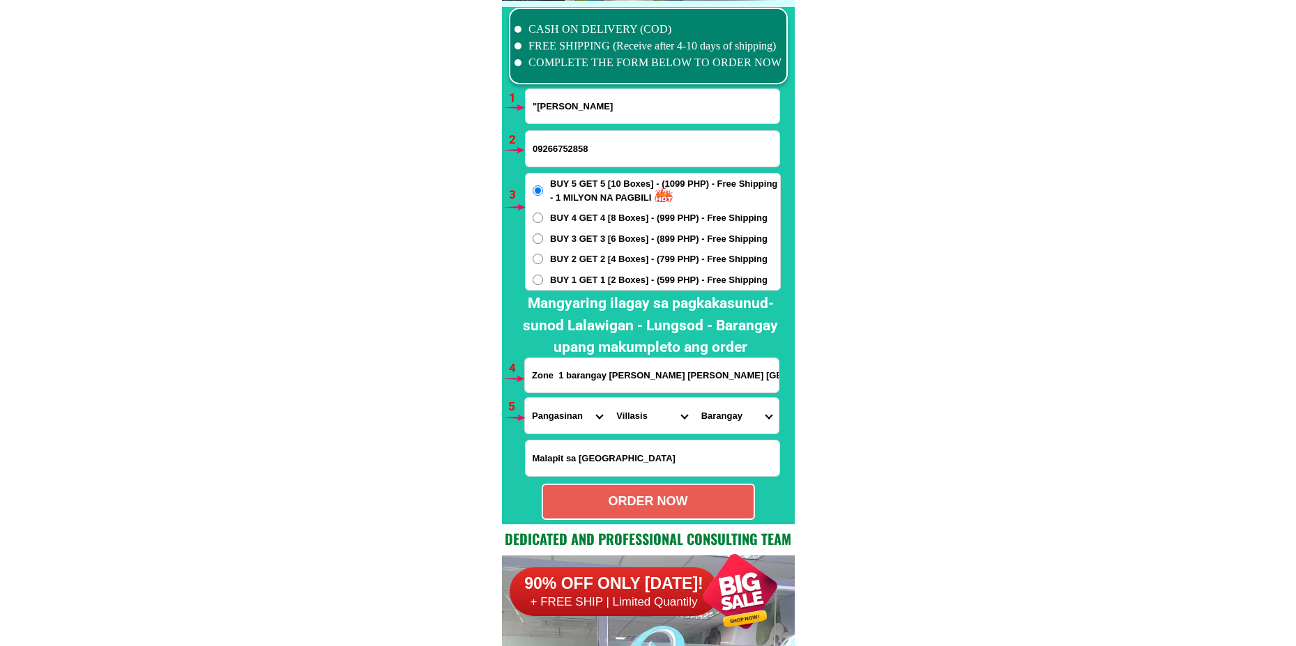
select select "63_24777854532"
click at [694, 398] on select "Barangay Amamperez Bacag Barangobong Barraca [GEOGRAPHIC_DATA] [GEOGRAPHIC_DATA…" at bounding box center [736, 416] width 84 height 36
click at [667, 506] on div "ORDER NOW" at bounding box center [648, 501] width 211 height 19
type input "Zone 1 barangay [PERSON_NAME] [PERSON_NAME] [GEOGRAPHIC_DATA]"
radio input "true"
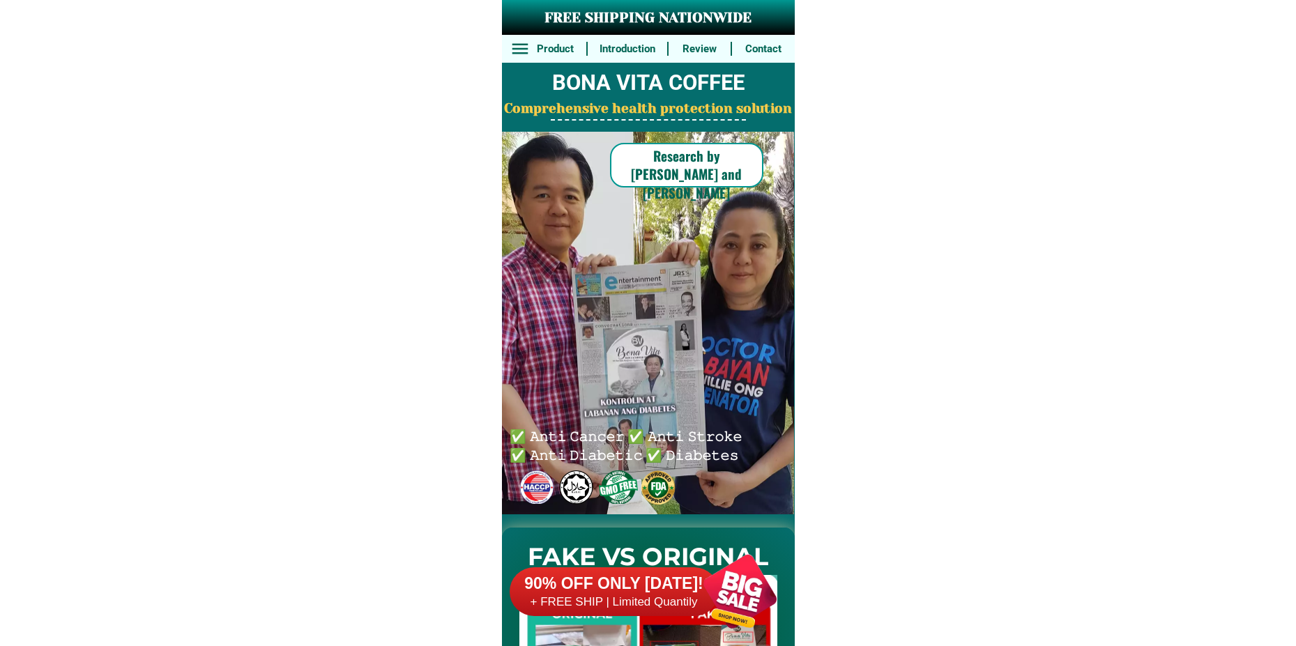
click at [747, 595] on div at bounding box center [739, 591] width 109 height 109
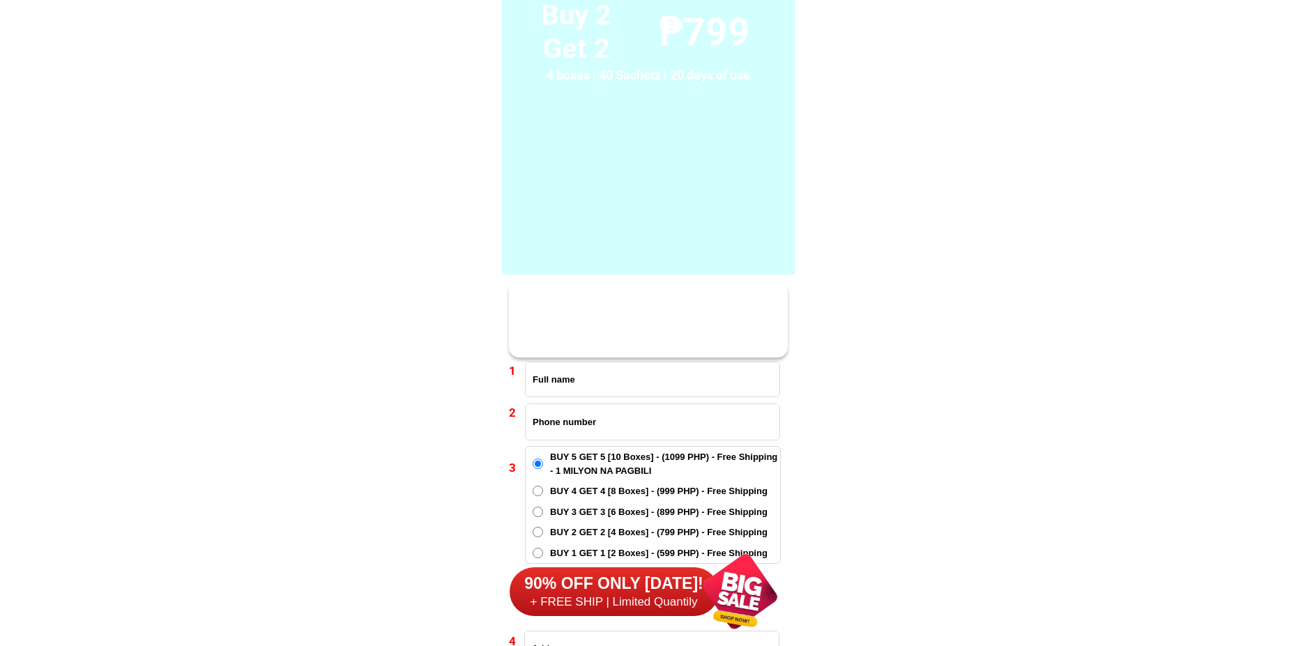
scroll to position [10252, 0]
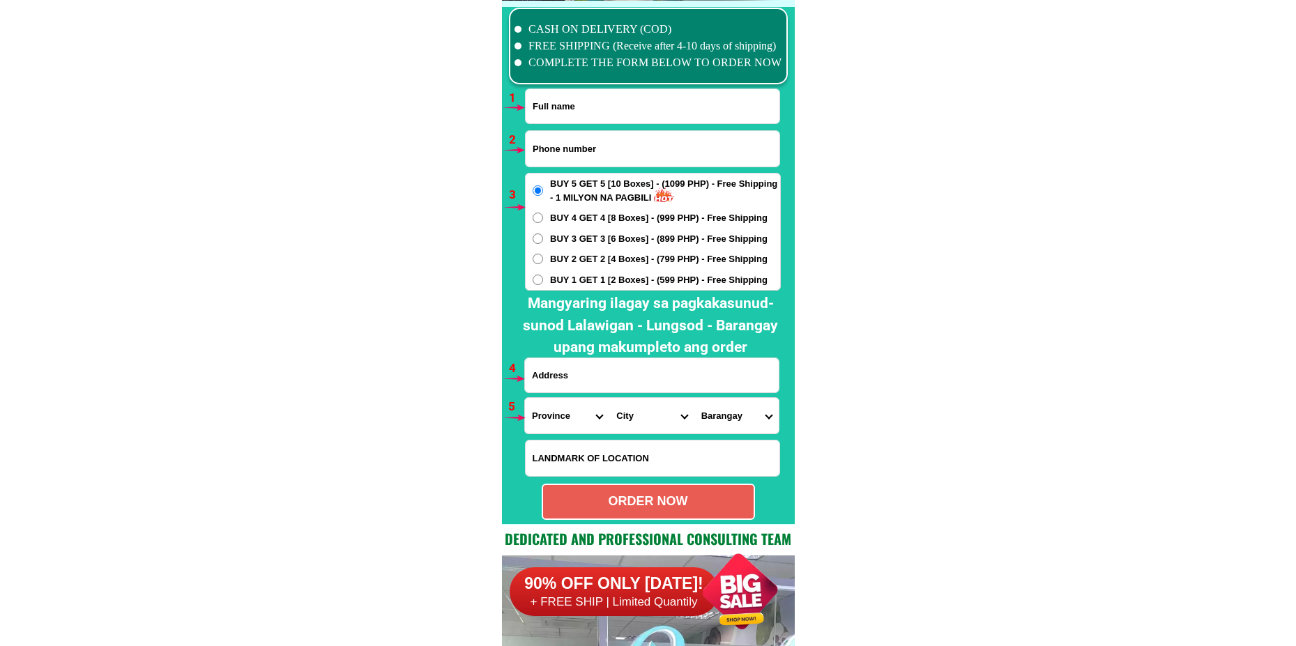
click at [570, 111] on input "Input full_name" at bounding box center [653, 106] width 254 height 34
paste input "[PERSON_NAME]"
type input "[PERSON_NAME]"
click at [599, 132] on input "Input phone_number" at bounding box center [653, 149] width 254 height 36
paste input "09773706810"
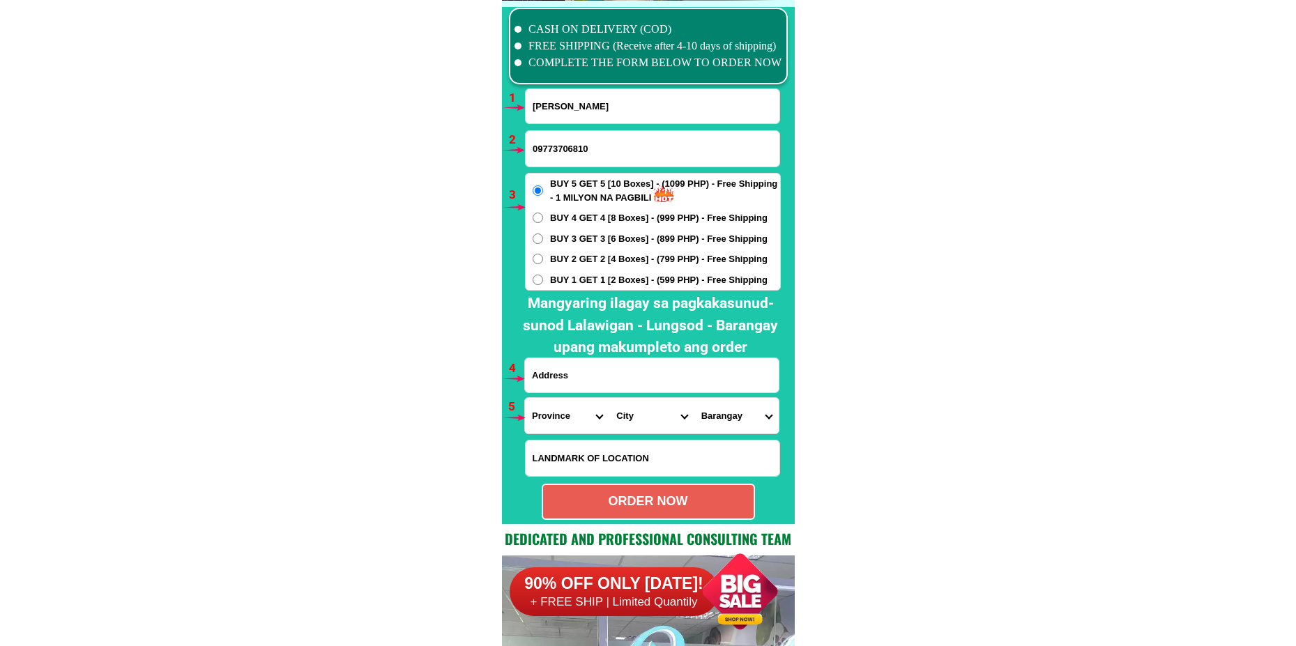
type input "09773706810"
click at [574, 279] on span "BUY 1 GET 1 [2 Boxes] - (599 PHP) - Free Shipping" at bounding box center [658, 280] width 217 height 14
click at [543, 279] on input "BUY 1 GET 1 [2 Boxes] - (599 PHP) - Free Shipping" at bounding box center [538, 280] width 10 height 10
radio input "true"
click at [574, 382] on input "Input address" at bounding box center [652, 375] width 254 height 34
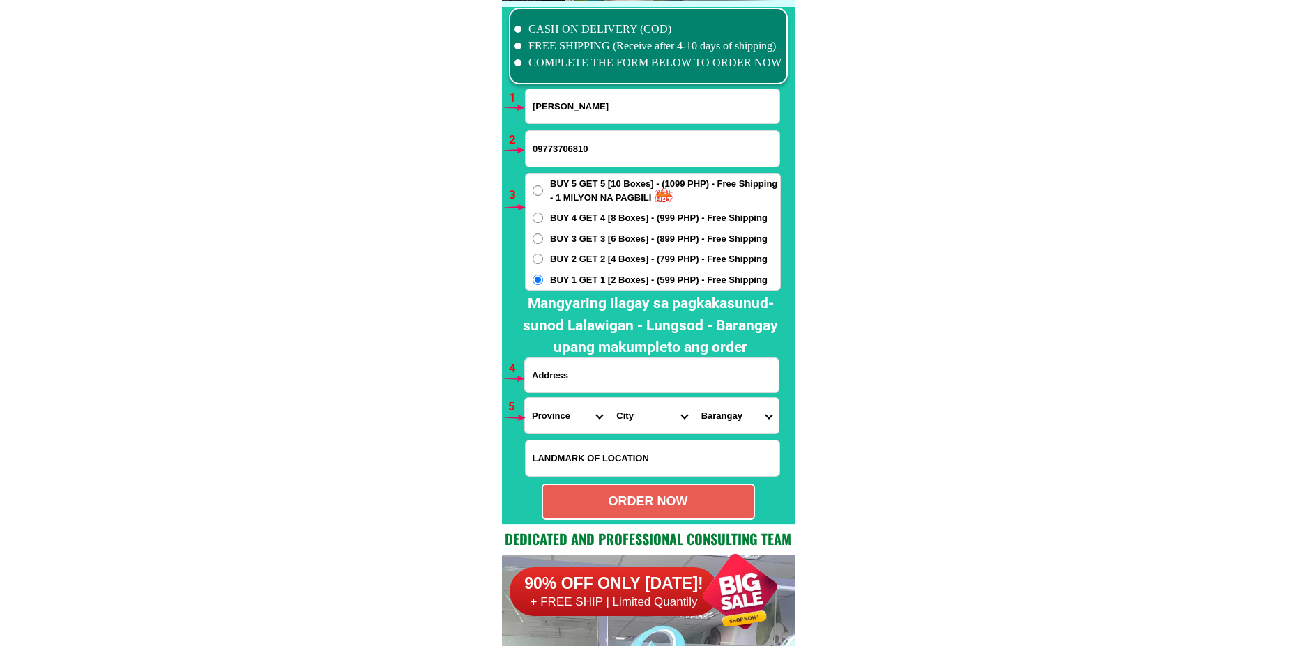
paste input "Leticia uri banay banay Concepcion Lipa city"
type input "Leticia uri banay banay Concepcion Lipa city"
click at [556, 419] on select "Province [GEOGRAPHIC_DATA] [GEOGRAPHIC_DATA] [GEOGRAPHIC_DATA] [GEOGRAPHIC_DATA…" at bounding box center [567, 416] width 84 height 36
select select "63_108"
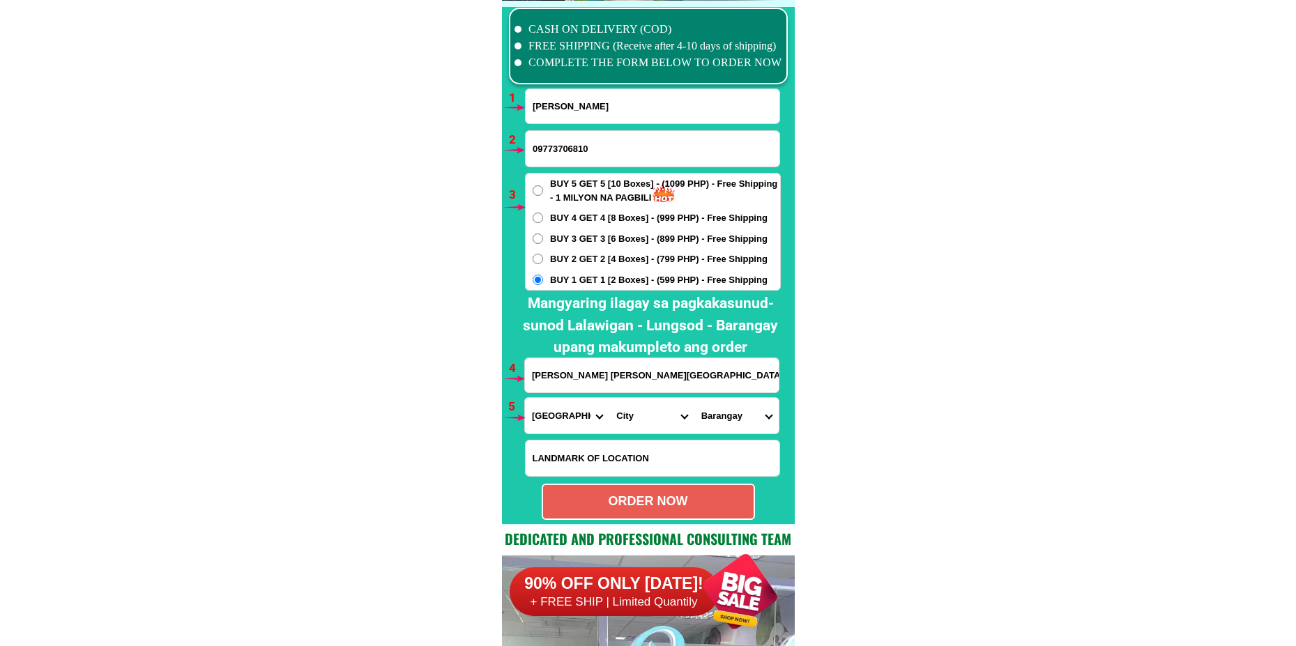
click at [525, 398] on select "Province [GEOGRAPHIC_DATA] [GEOGRAPHIC_DATA] [GEOGRAPHIC_DATA] [GEOGRAPHIC_DATA…" at bounding box center [567, 416] width 84 height 36
drag, startPoint x: 642, startPoint y: 420, endPoint x: 646, endPoint y: 402, distance: 17.8
click at [641, 420] on select "City Agoncillo Alitagtag Allacapan Balayan Batangas-balete Batangas-city Batang…" at bounding box center [651, 416] width 84 height 36
select select "63_1088573"
click at [609, 398] on select "City Agoncillo Alitagtag Allacapan Balayan Batangas-balete Batangas-city Batang…" at bounding box center [651, 416] width 84 height 36
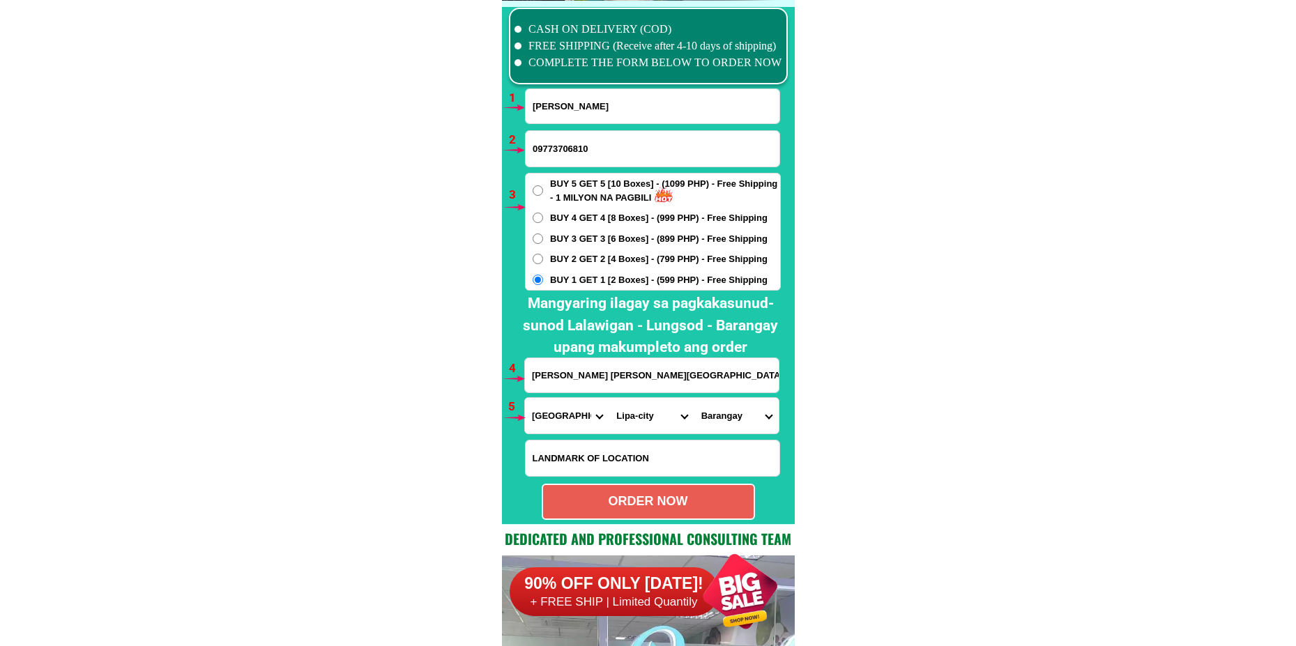
click at [733, 420] on select "Barangay Adya Anilao Anilao-labac Antipolo del norte Antipolo del sur Bagong po…" at bounding box center [736, 416] width 84 height 36
select select "63_10885734857"
click at [694, 398] on select "Barangay Adya Anilao Anilao-labac Antipolo del norte Antipolo del sur Bagong po…" at bounding box center [736, 416] width 84 height 36
drag, startPoint x: 708, startPoint y: 497, endPoint x: 705, endPoint y: 482, distance: 15.0
click at [710, 498] on div "ORDER NOW" at bounding box center [648, 501] width 211 height 19
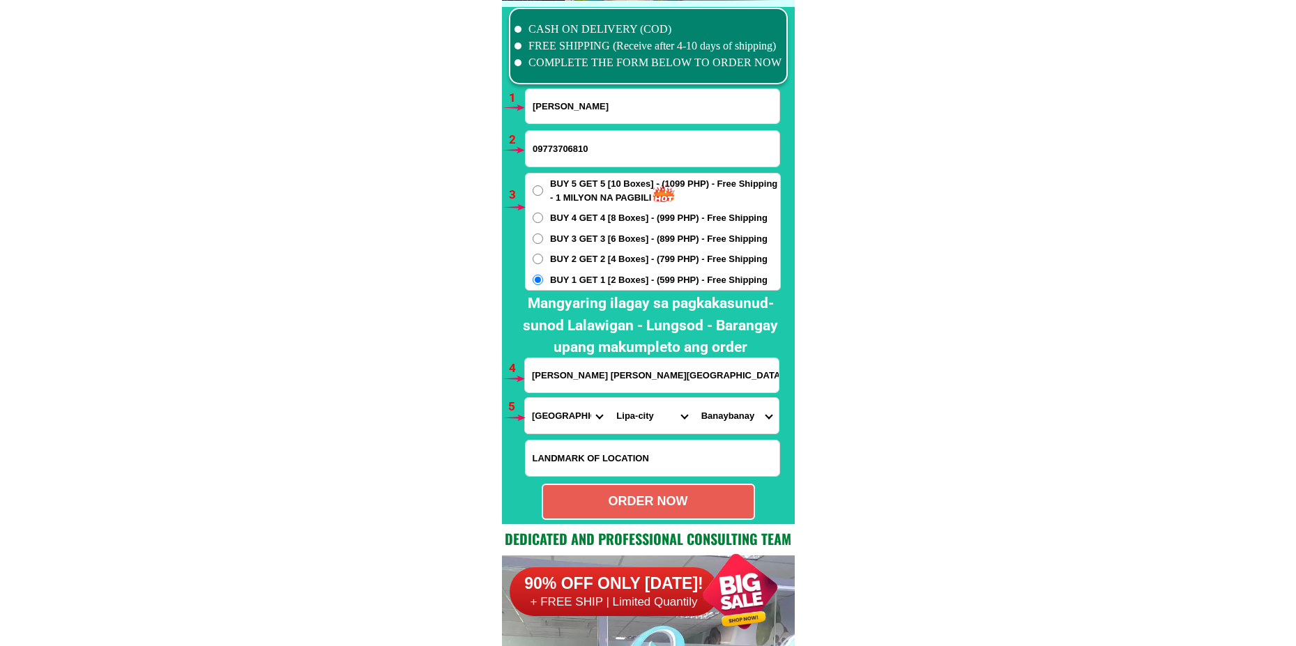
type input "09773706810"
radio input "true"
click at [588, 104] on input "Input full_name" at bounding box center [653, 106] width 254 height 34
paste input "Araceli Boncalos"
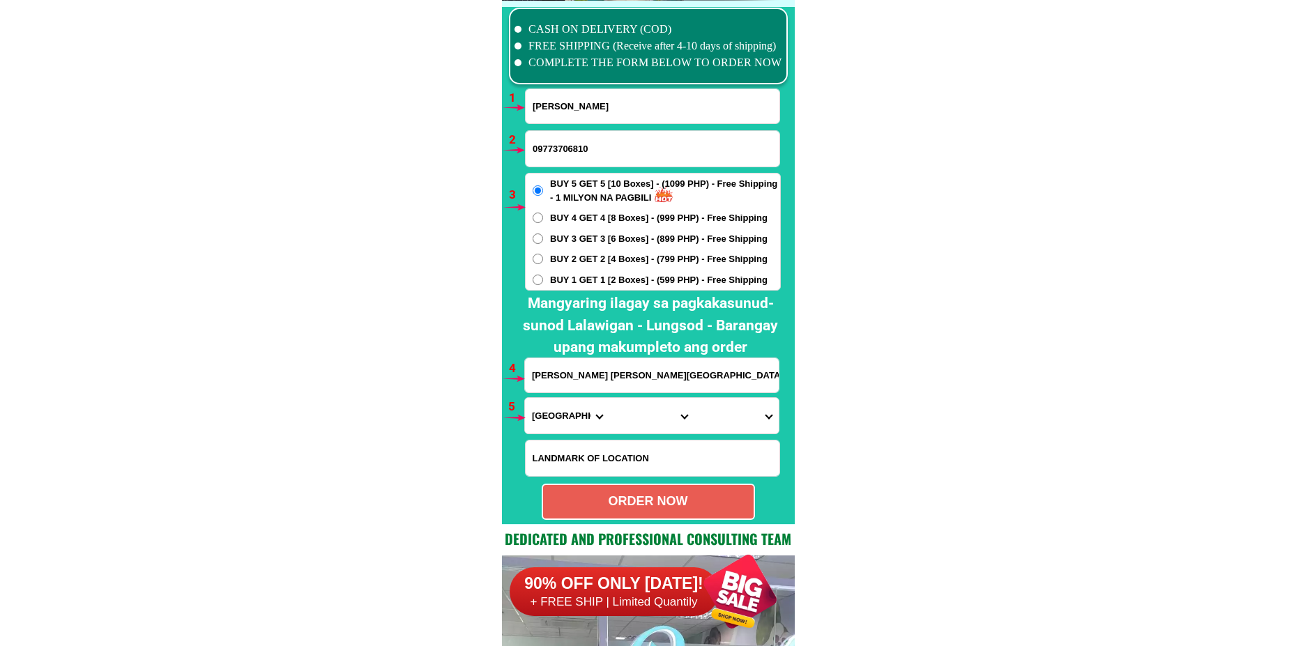
type input "Araceli Boncalos"
click at [547, 150] on input "09773706810" at bounding box center [653, 149] width 254 height 36
paste input "09696294156"
type input "09696294156"
click at [571, 255] on span "BUY 2 GET 2 [4 Boxes] - (799 PHP) - Free Shipping" at bounding box center [658, 259] width 217 height 14
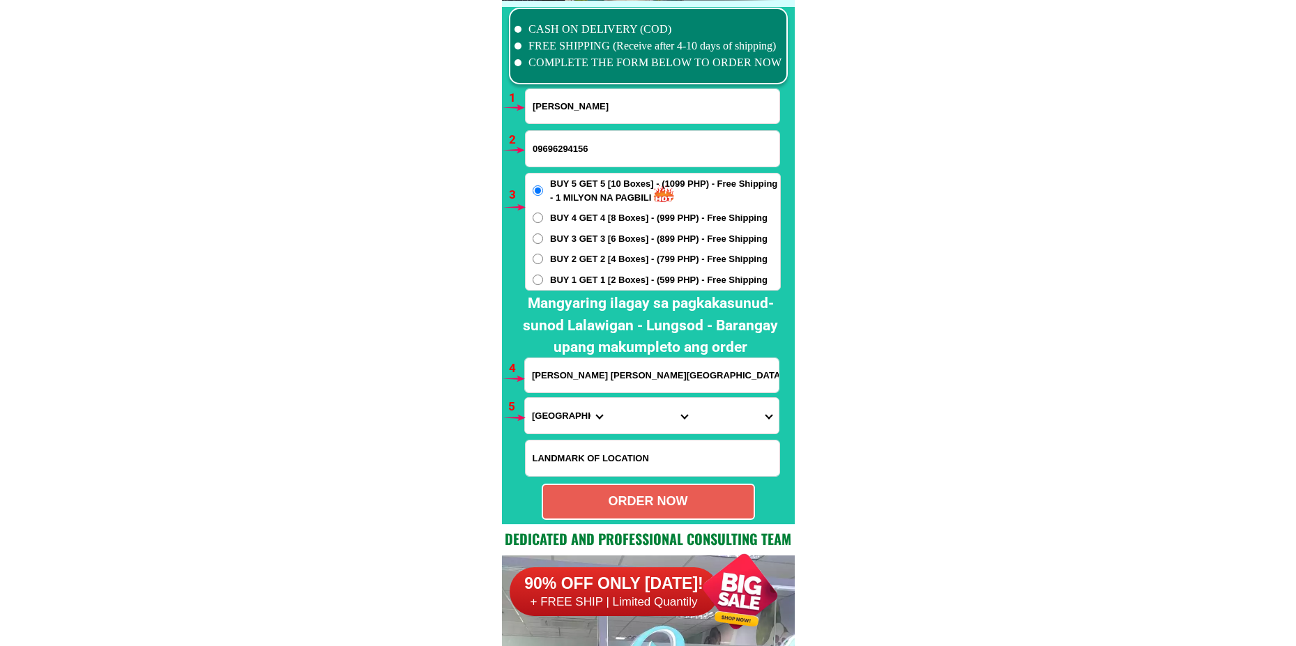
click at [543, 255] on input "BUY 2 GET 2 [4 Boxes] - (799 PHP) - Free Shipping" at bounding box center [538, 259] width 10 height 10
radio input "true"
paste input "Araceli Boncalos 3910 Juan Reyes Street Karuhatan VAlenzuela City"
click at [579, 382] on input "Araceli Boncalos 3910 Juan Reyes Street Karuhatan VAlenzuela City" at bounding box center [652, 375] width 254 height 34
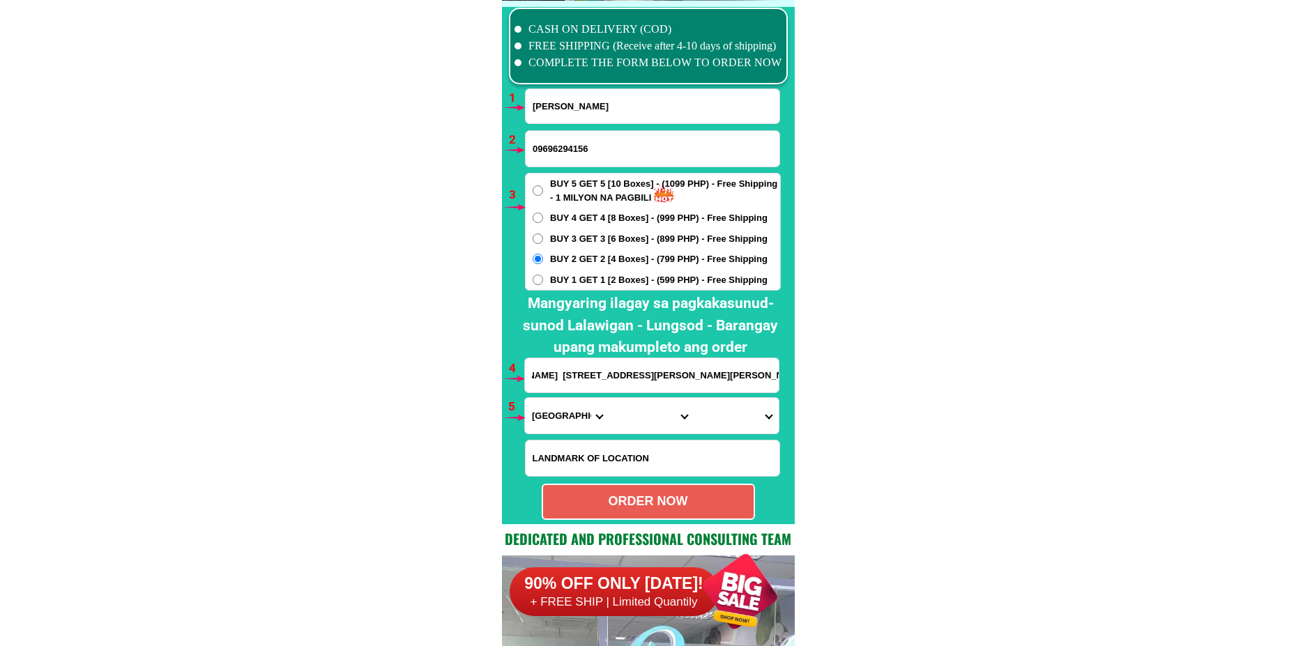
type input "Araceli Boncalos 3910 Juan Reyes Street Karuhatan VAlenzuela City"
drag, startPoint x: 555, startPoint y: 417, endPoint x: 549, endPoint y: 400, distance: 17.9
click at [555, 417] on select "Province [GEOGRAPHIC_DATA] [GEOGRAPHIC_DATA] [GEOGRAPHIC_DATA] [GEOGRAPHIC_DATA…" at bounding box center [567, 416] width 84 height 36
select select "63_219"
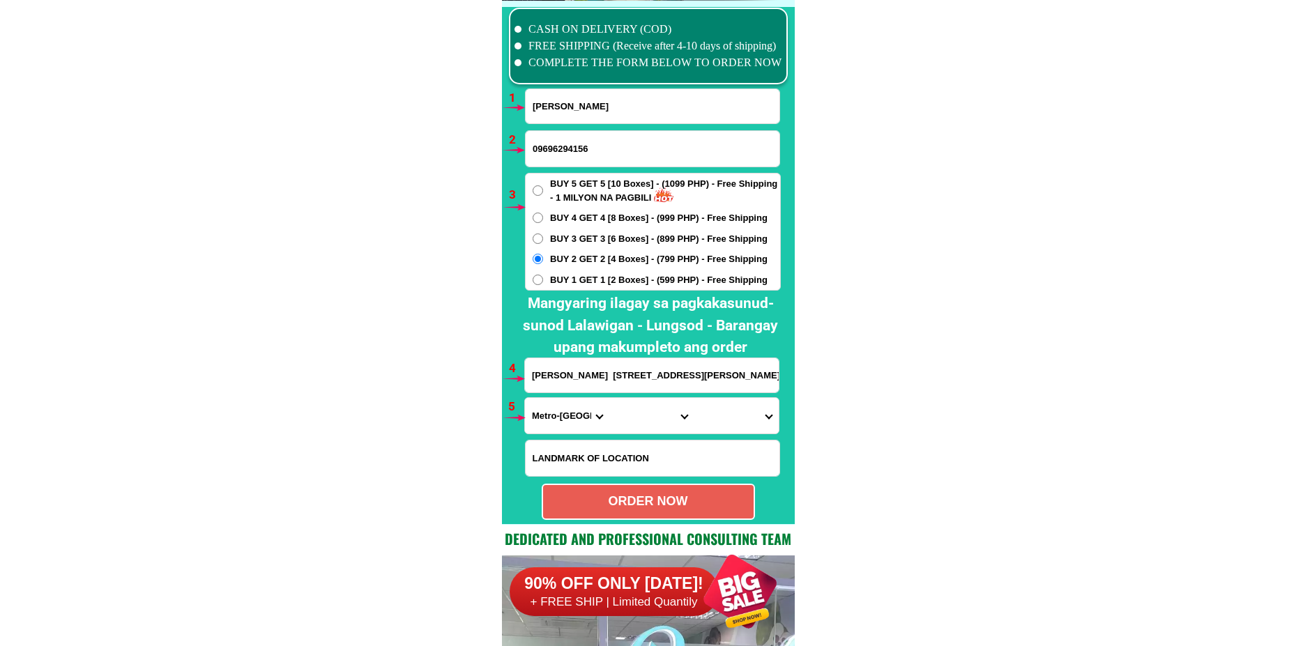
click at [525, 398] on select "Province [GEOGRAPHIC_DATA] [GEOGRAPHIC_DATA] [GEOGRAPHIC_DATA] [GEOGRAPHIC_DATA…" at bounding box center [567, 416] width 84 height 36
click at [623, 413] on select "City Binondo CALOOCAN Ermita Intramuros Las-pinas Makati Malabon-city Malate Ma…" at bounding box center [651, 416] width 84 height 36
select select "63_2191080"
click at [609, 398] on select "City Binondo CALOOCAN Ermita Intramuros Las-pinas Makati Malabon-city Malate Ma…" at bounding box center [651, 416] width 84 height 36
click at [731, 406] on select "Barangay Arkong bato Bagbaguin Balangkas Bignay Bisig Canumay east Canumay west…" at bounding box center [736, 416] width 84 height 36
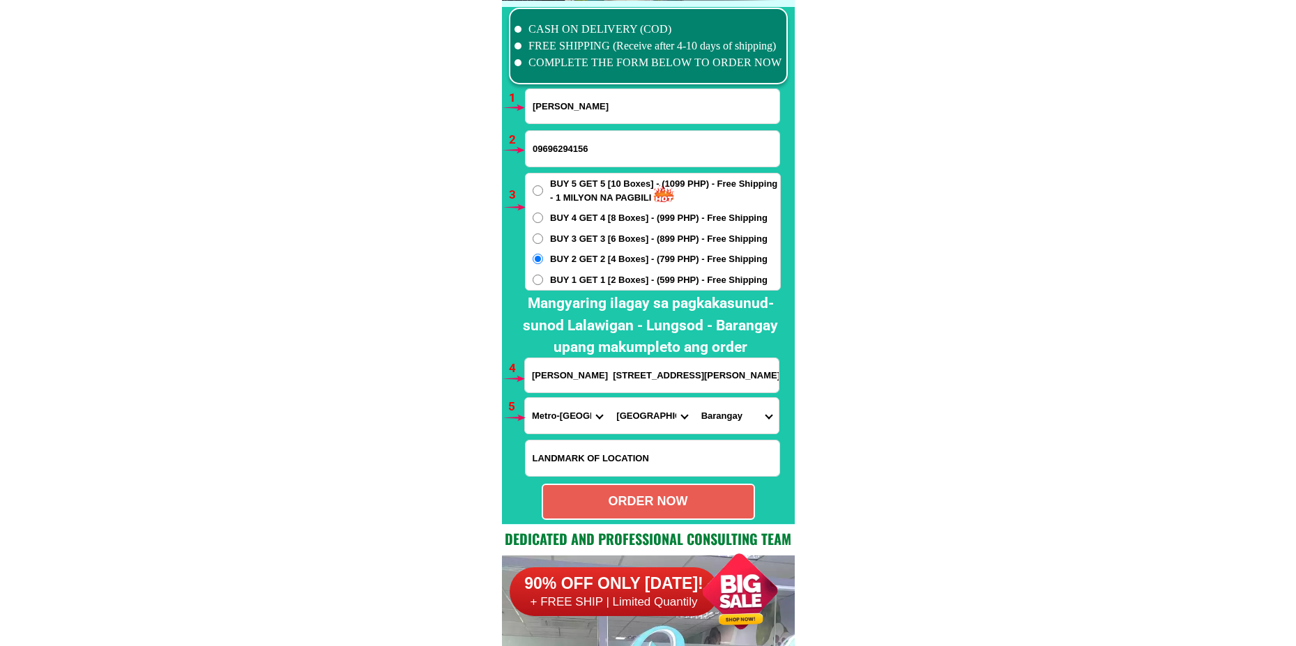
select select "63_21910808278"
click at [694, 398] on select "Barangay Arkong bato Bagbaguin Balangkas Bignay Bisig Canumay east Canumay west…" at bounding box center [736, 416] width 84 height 36
click at [623, 502] on div "ORDER NOW" at bounding box center [648, 501] width 211 height 19
radio input "true"
